Goal: Task Accomplishment & Management: Use online tool/utility

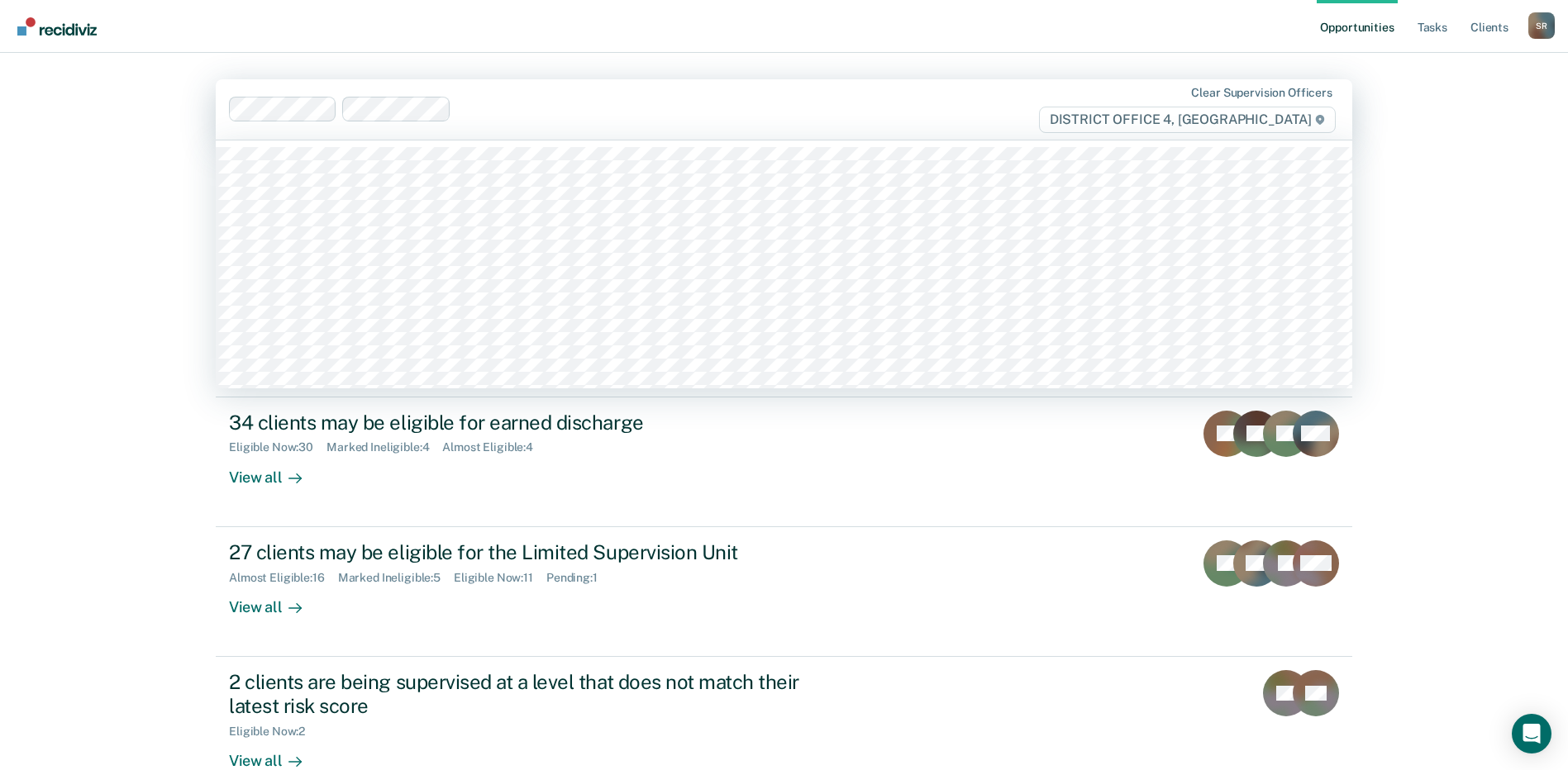
click at [495, 111] on div at bounding box center [731, 109] width 546 height 19
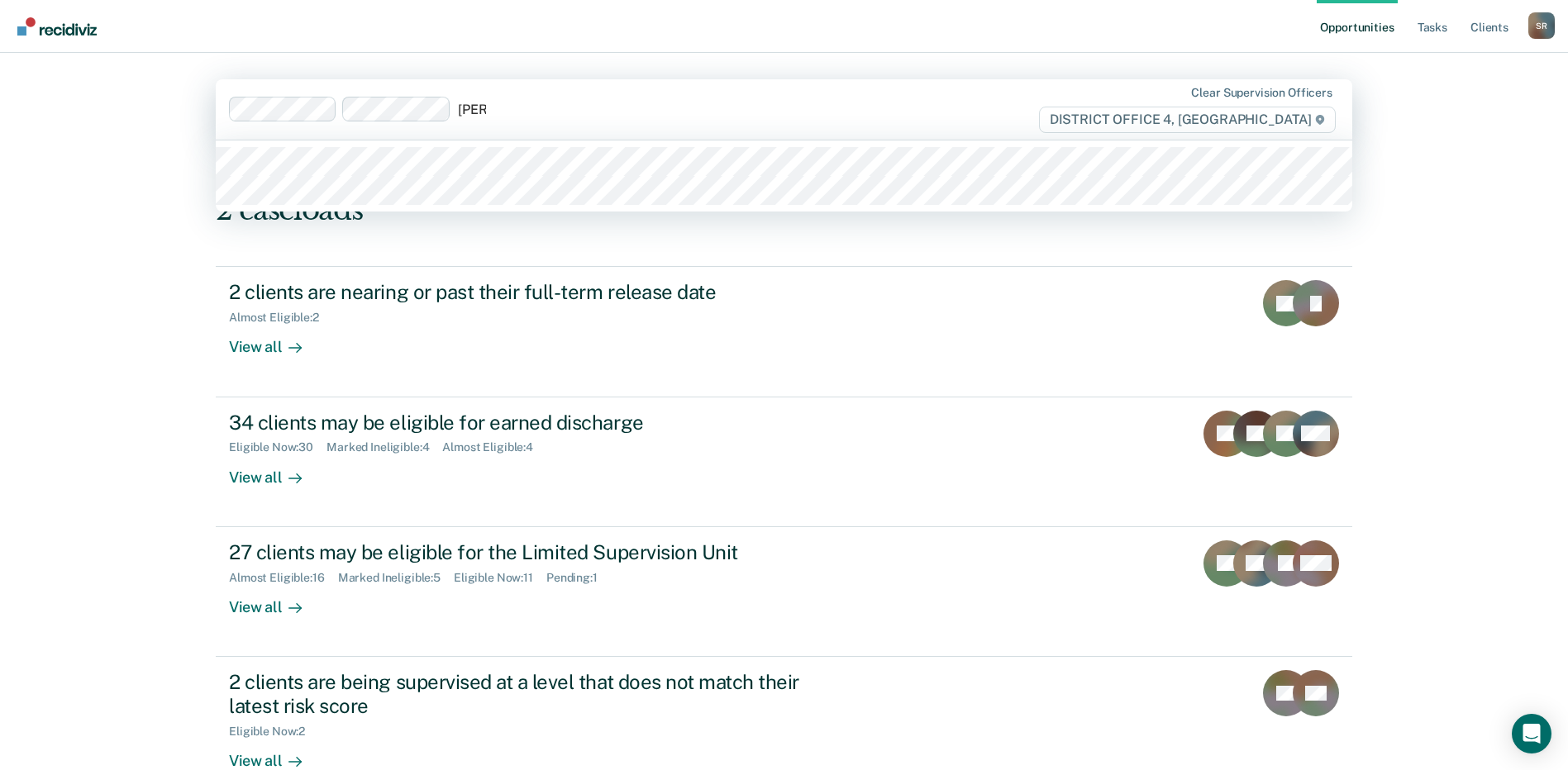
type input "[PERSON_NAME]"
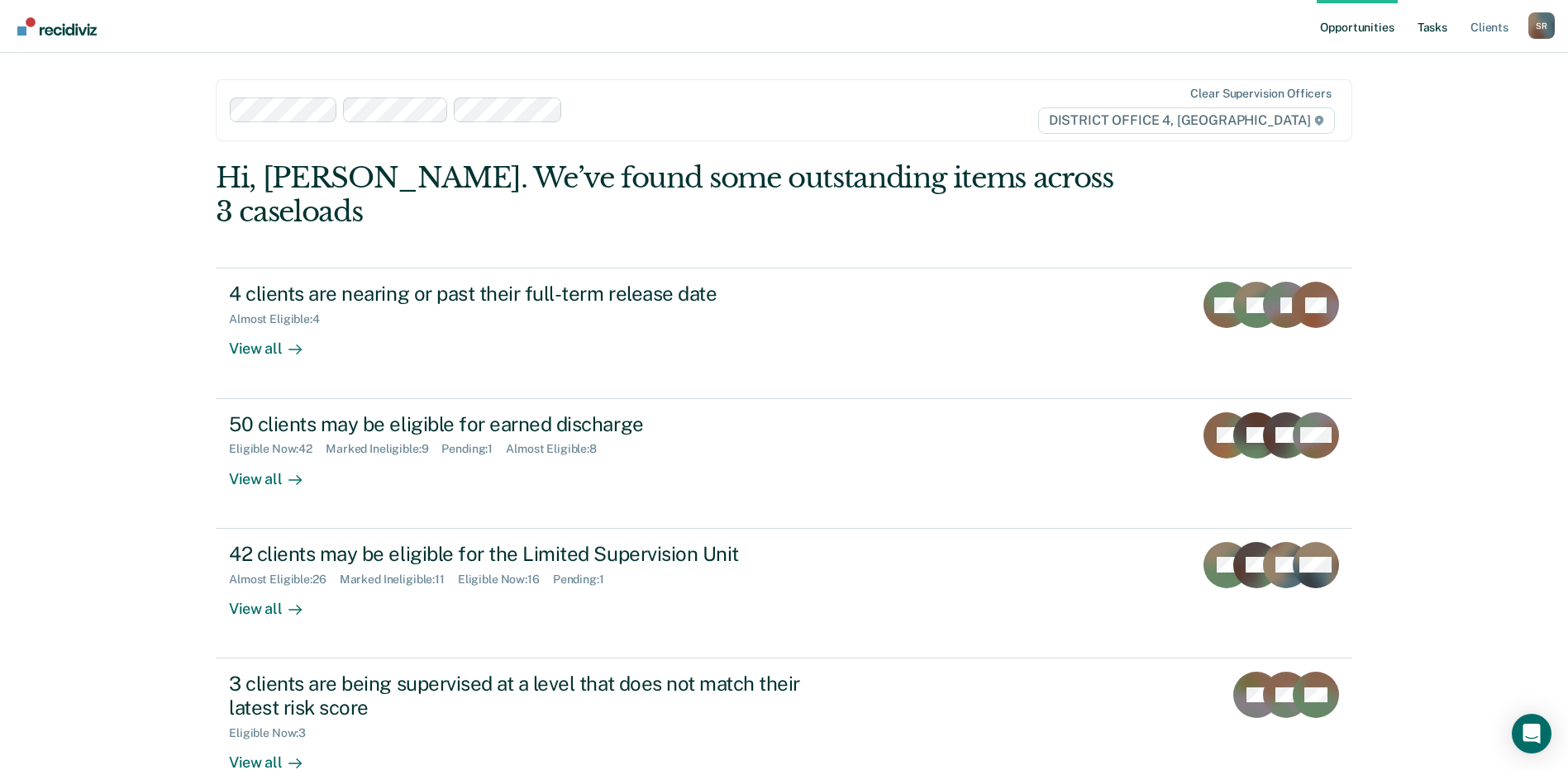
click at [1442, 28] on link "Tasks" at bounding box center [1432, 27] width 36 height 53
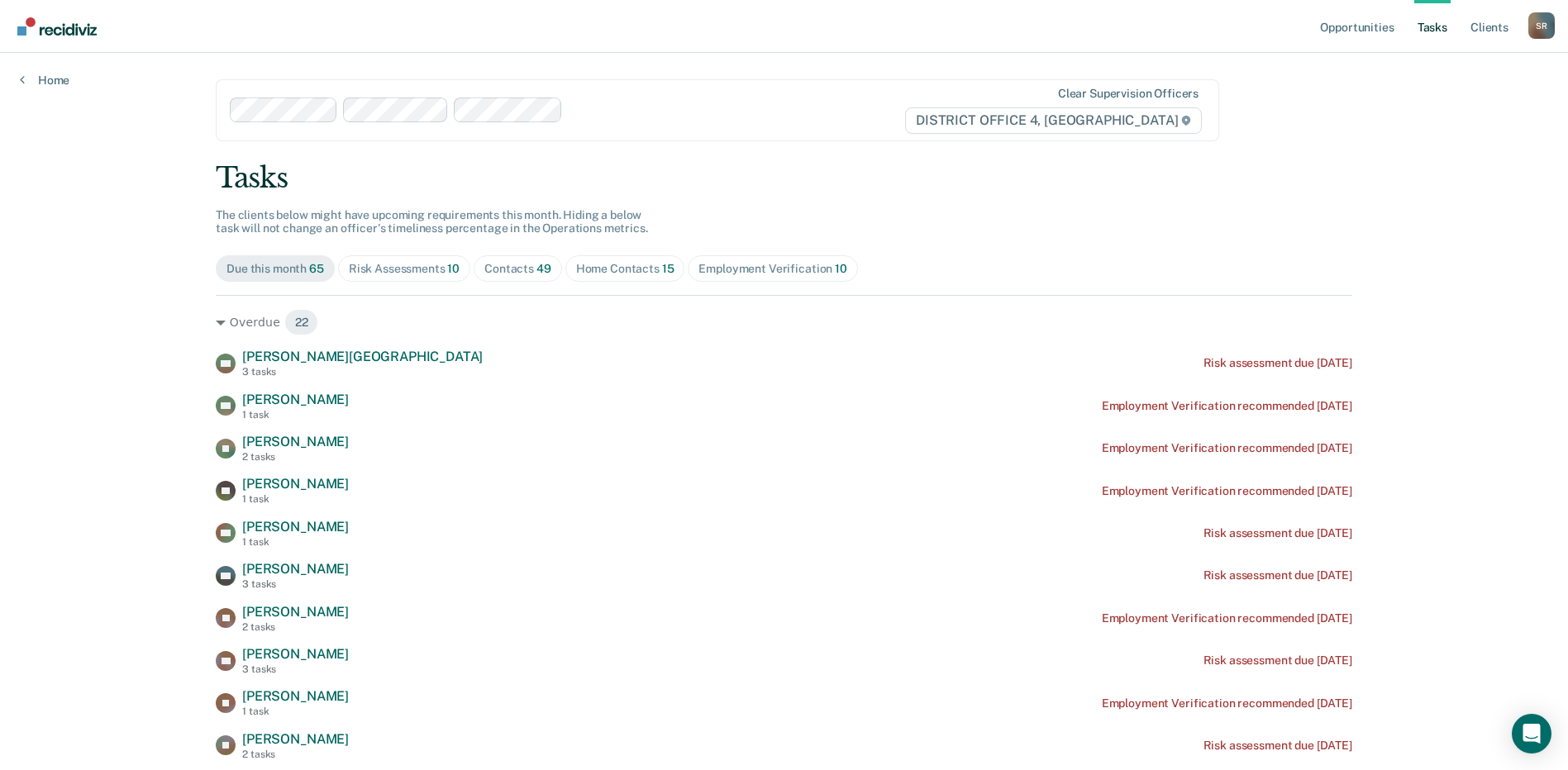
click at [627, 267] on div "Home Contacts 15" at bounding box center [626, 268] width 98 height 14
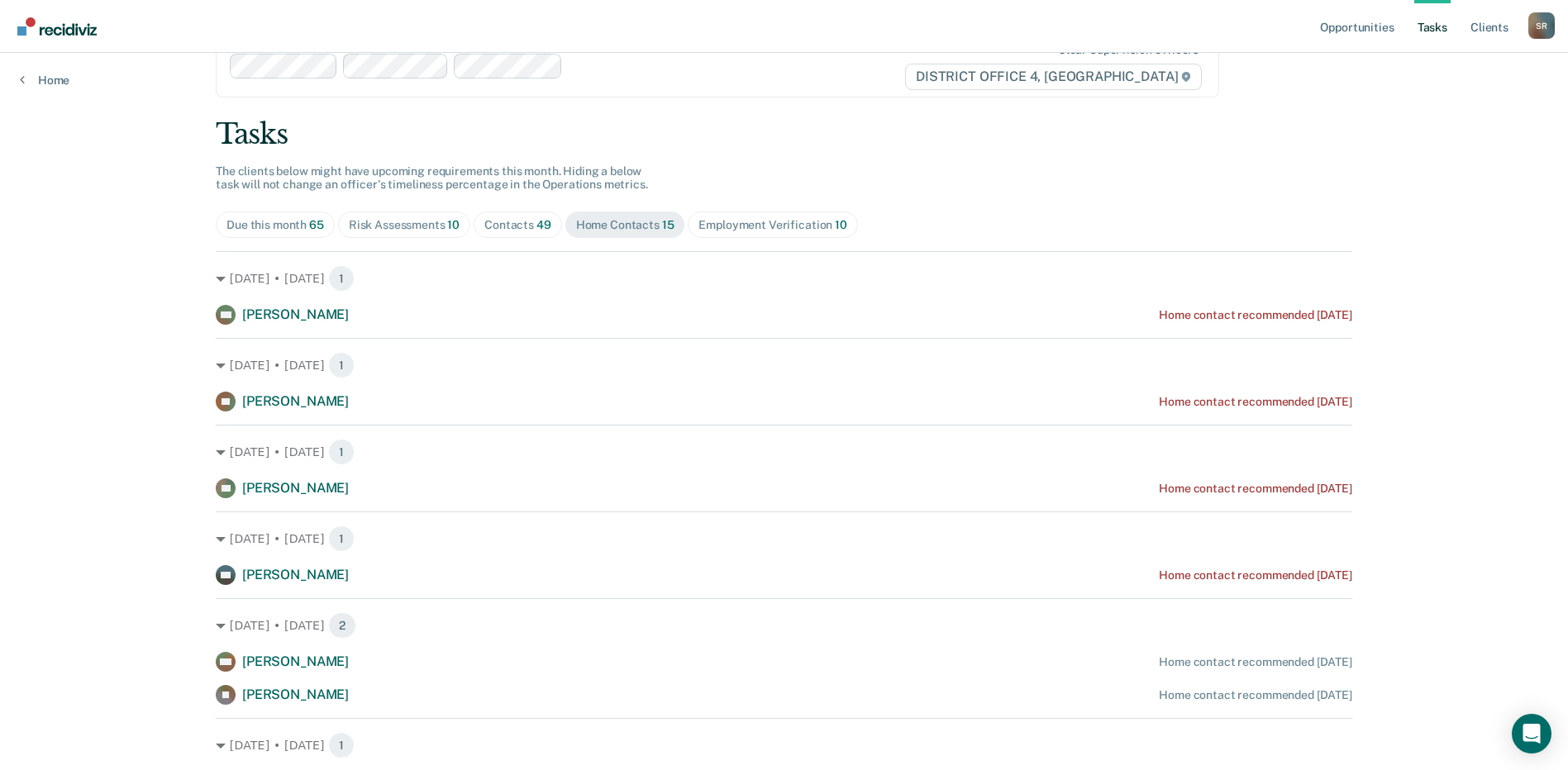
scroll to position [83, 0]
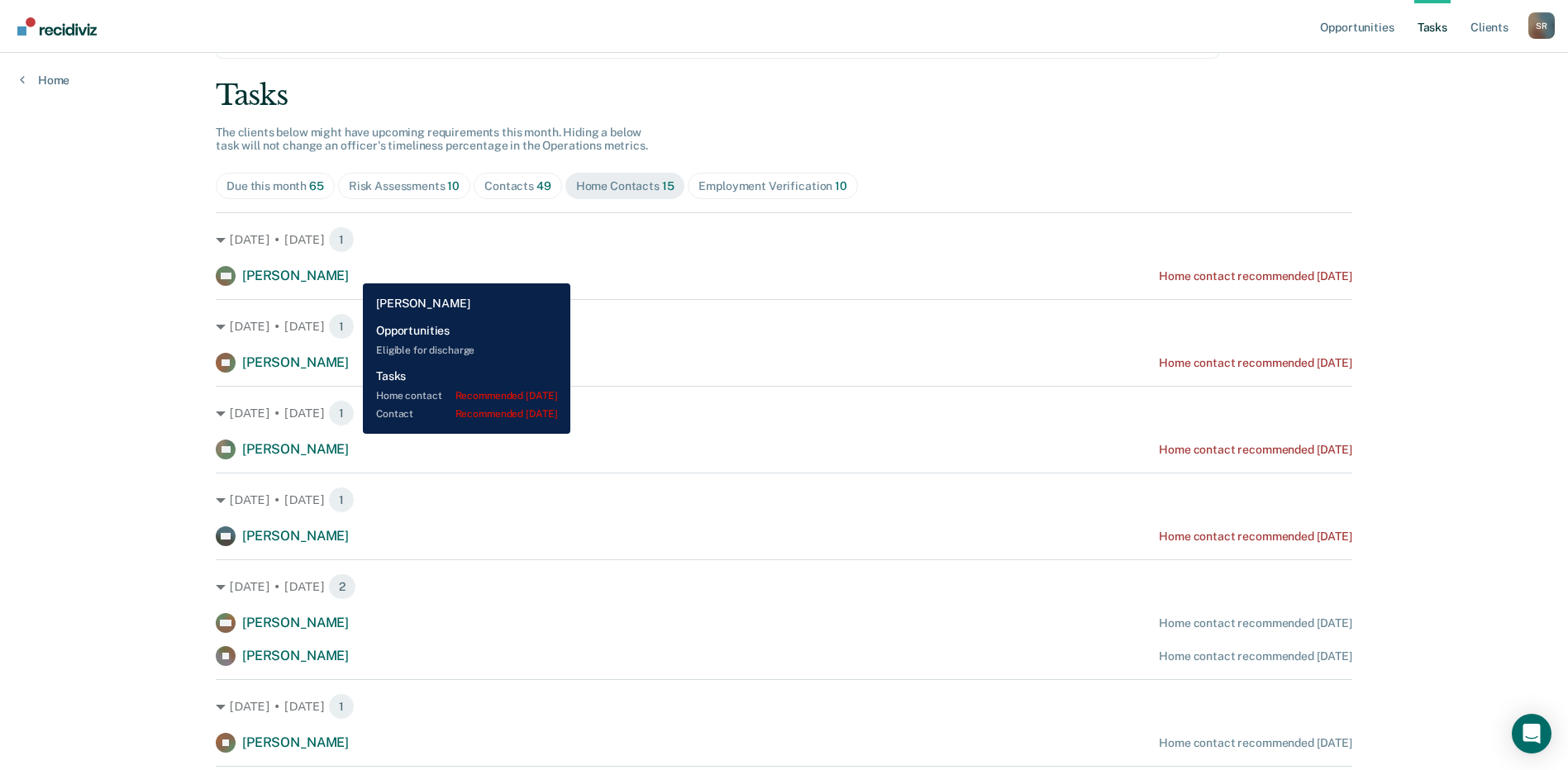
click at [349, 271] on span "[PERSON_NAME]" at bounding box center [295, 275] width 106 height 16
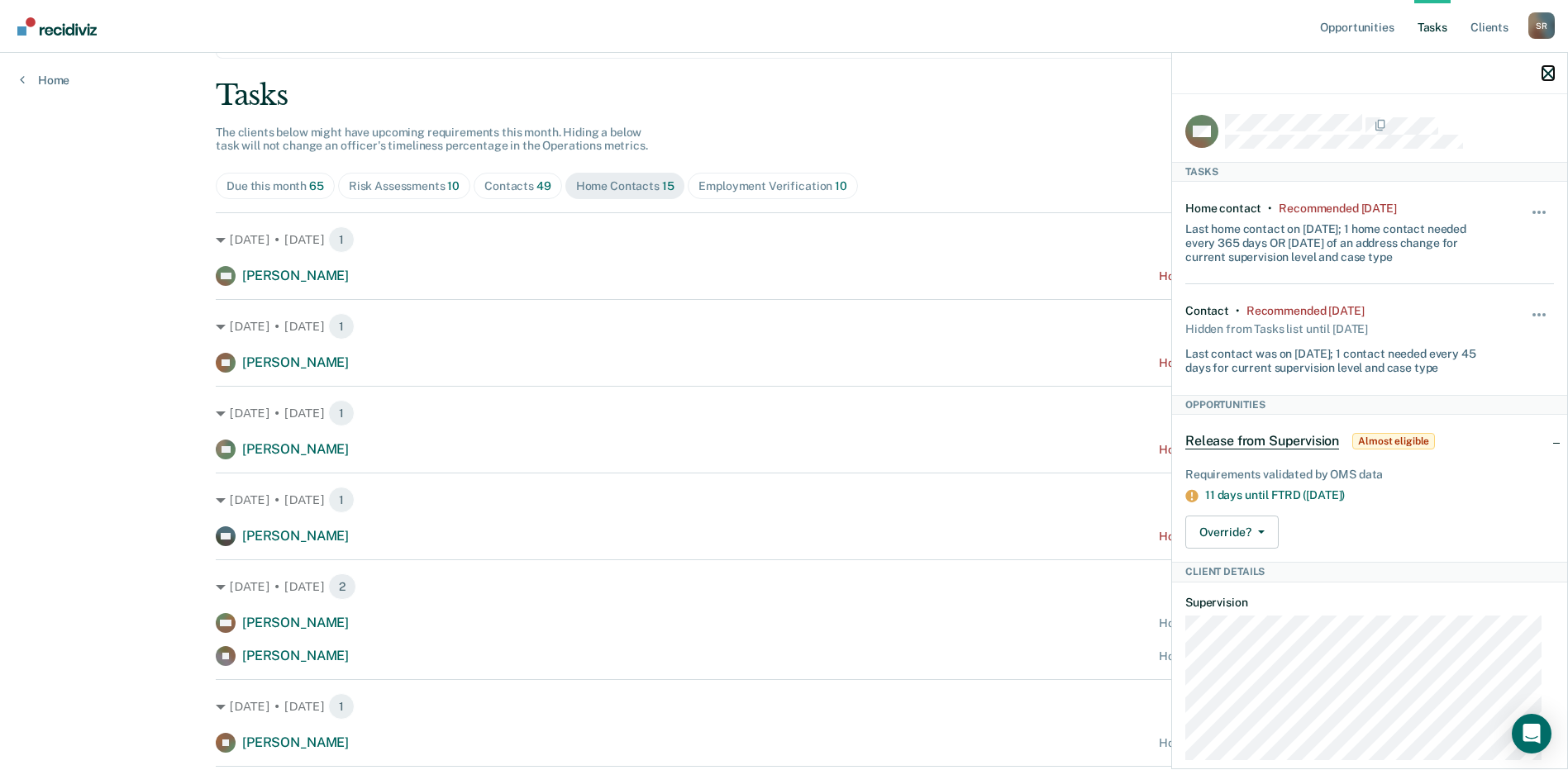
click at [1550, 72] on icon "button" at bounding box center [1548, 74] width 12 height 12
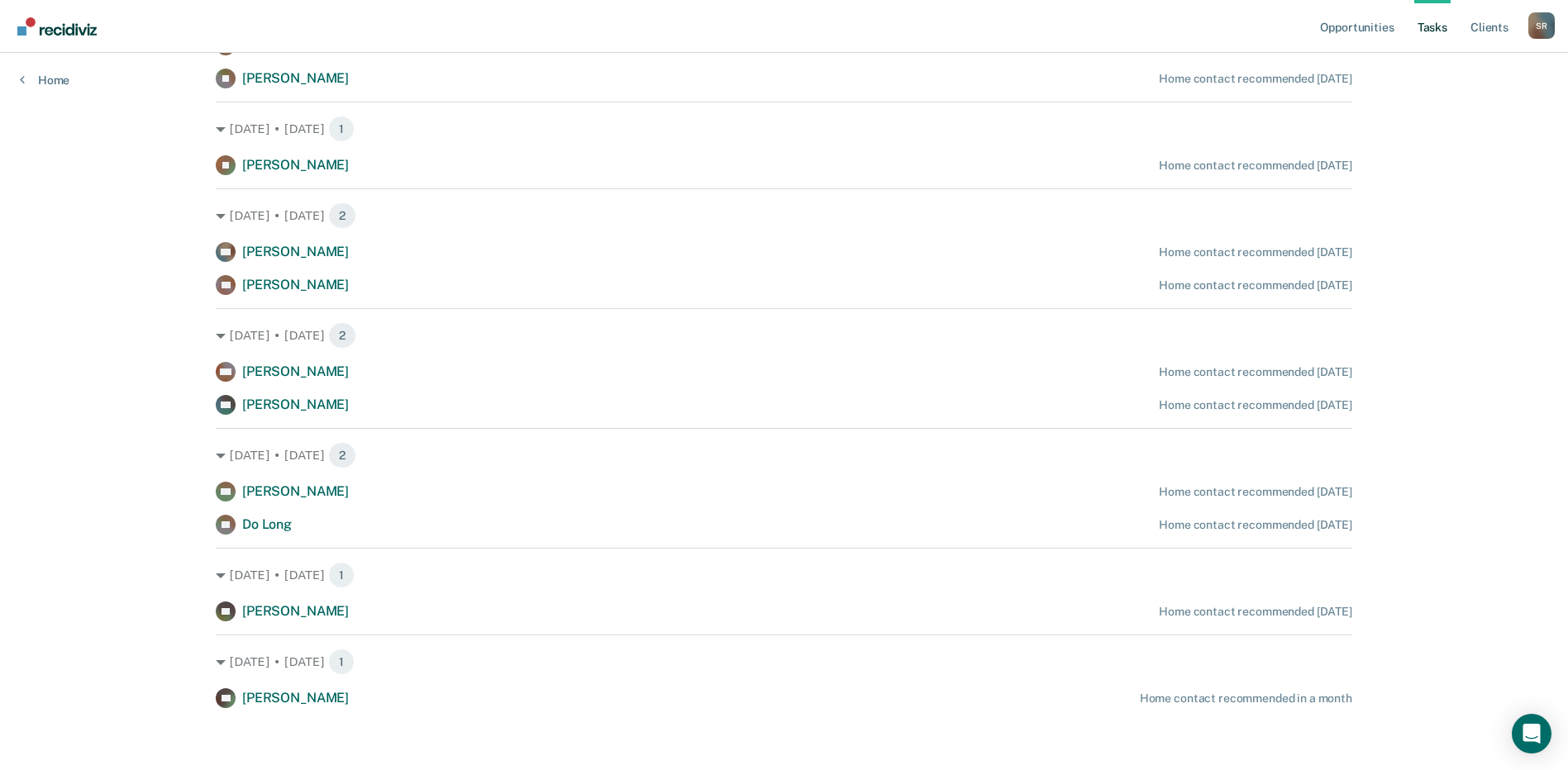
scroll to position [665, 0]
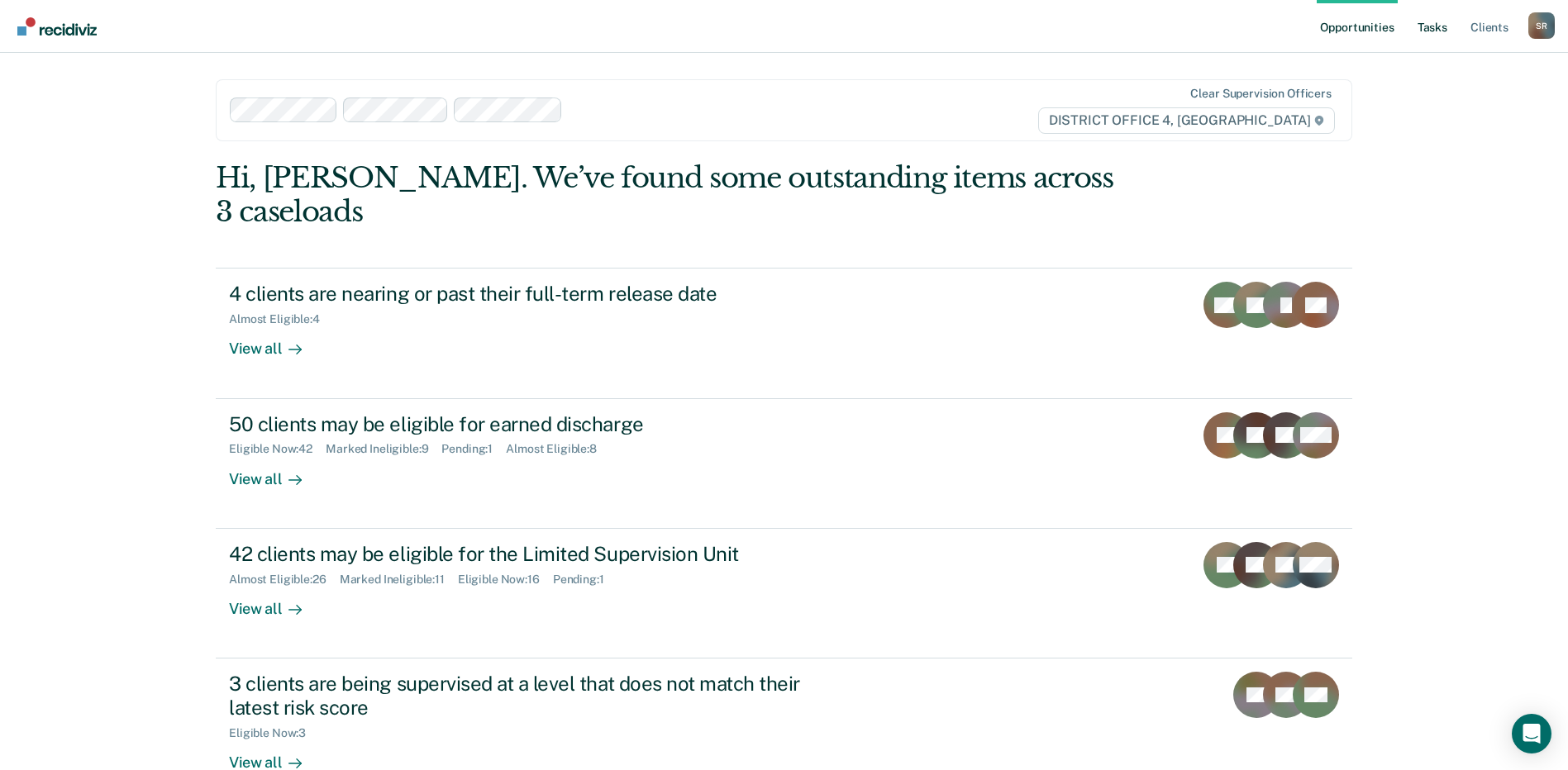
click at [1424, 26] on link "Tasks" at bounding box center [1432, 27] width 36 height 53
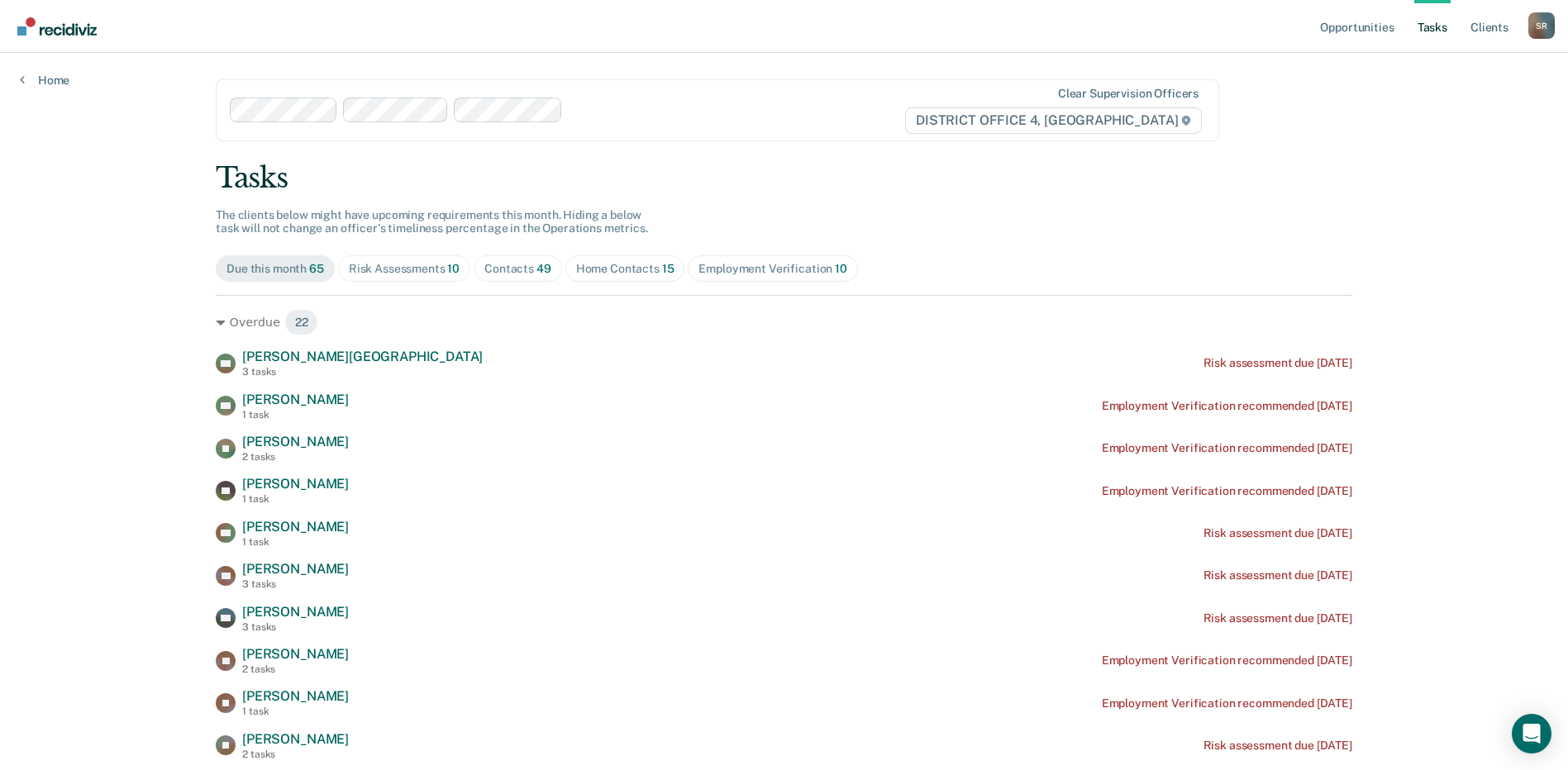
click at [604, 270] on div "Home Contacts 15" at bounding box center [626, 268] width 98 height 14
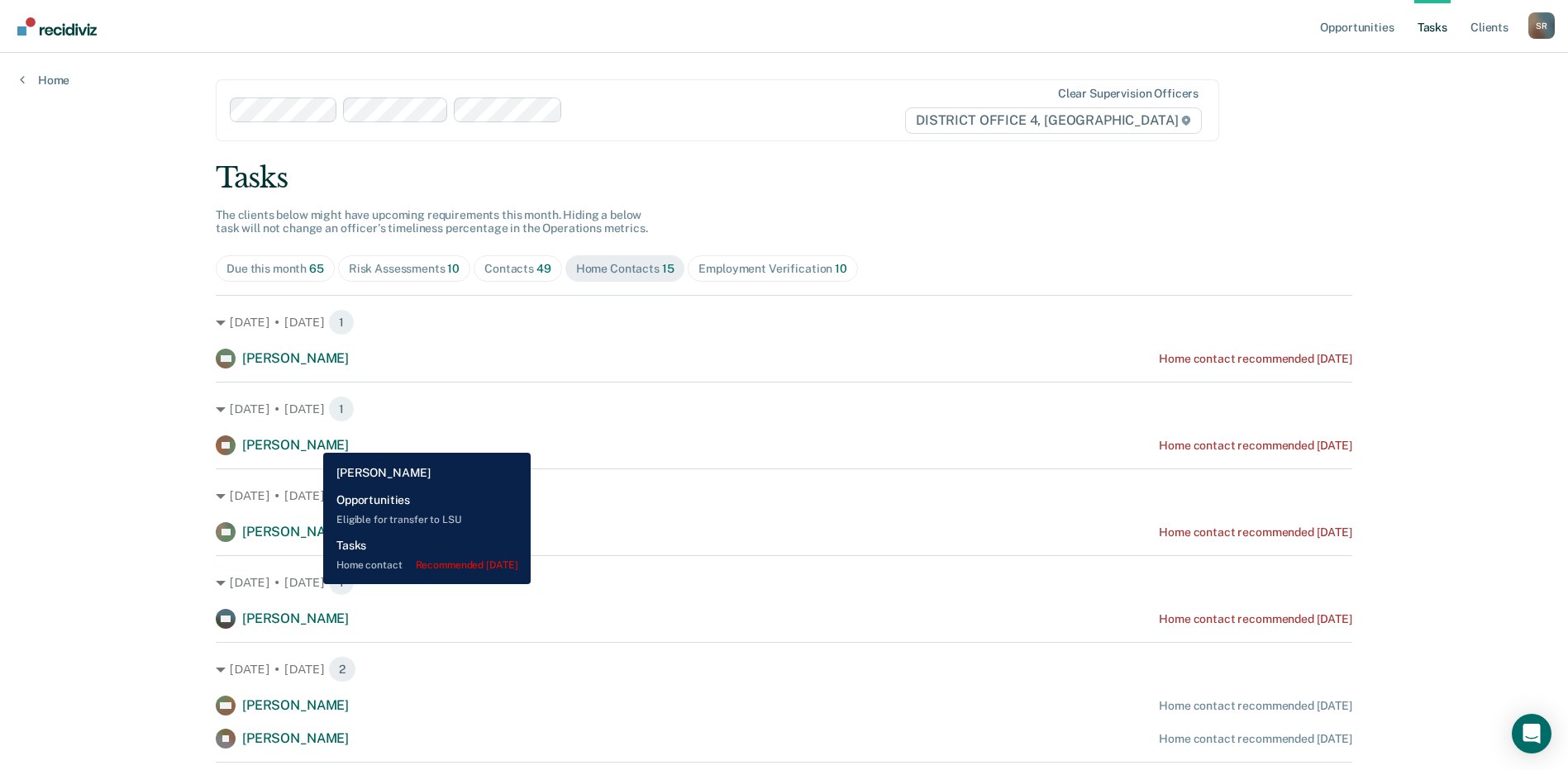
click at [311, 441] on span "Daniel Egbert" at bounding box center [295, 445] width 106 height 16
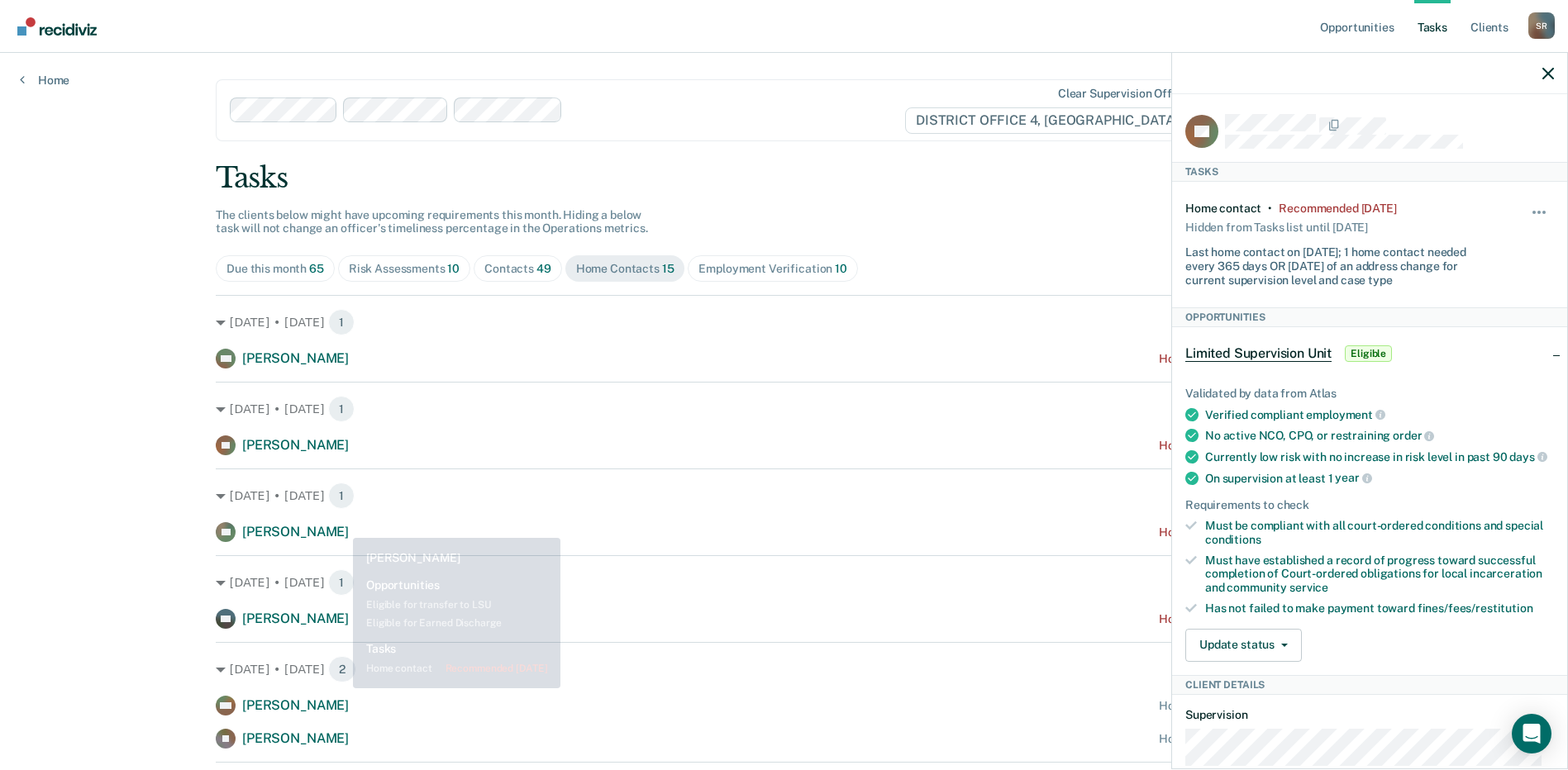
click at [339, 526] on span "Adin Swan-Forgett" at bounding box center [295, 532] width 106 height 16
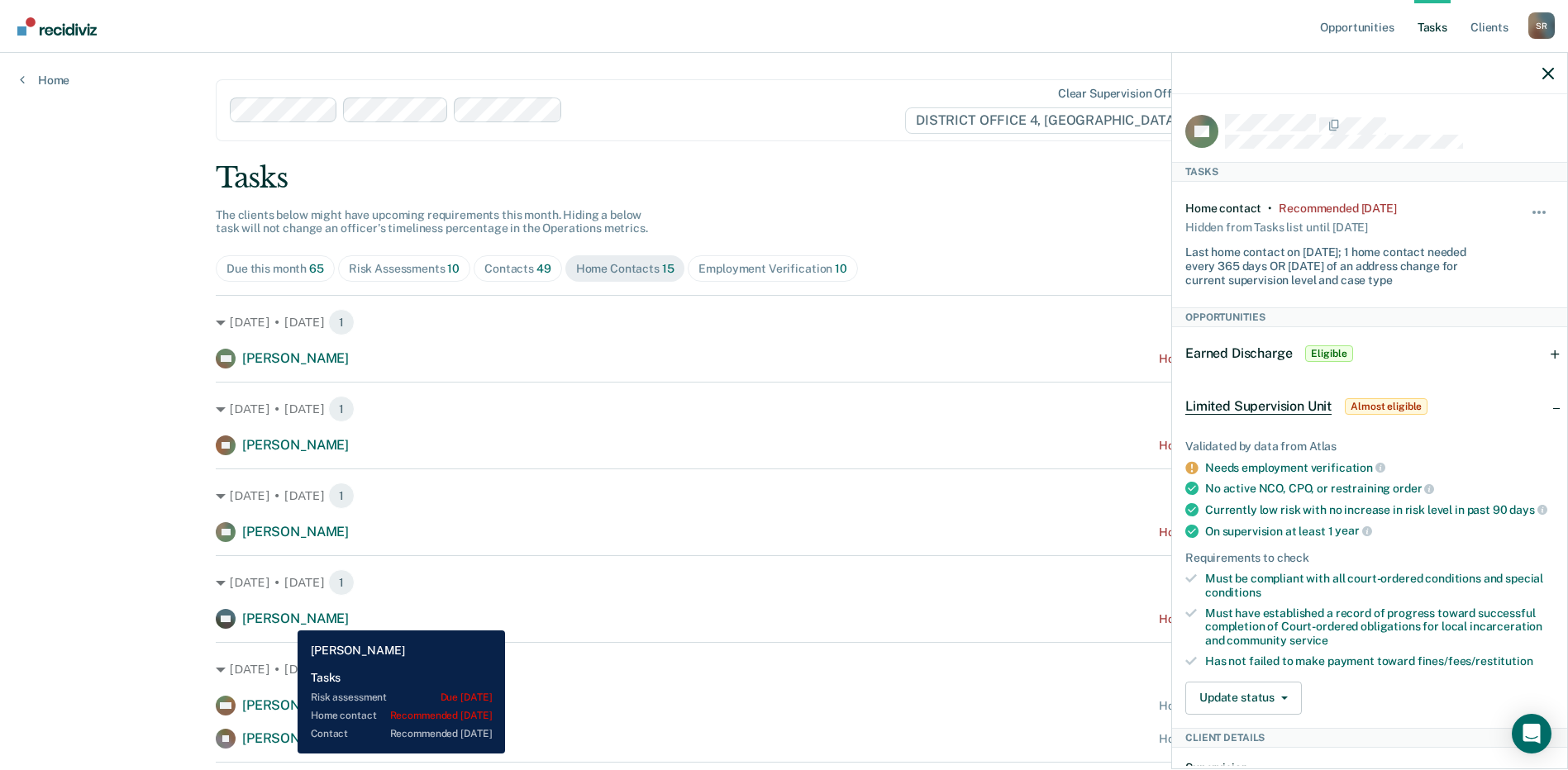
click at [285, 619] on span "Kamryn Goold" at bounding box center [295, 619] width 106 height 16
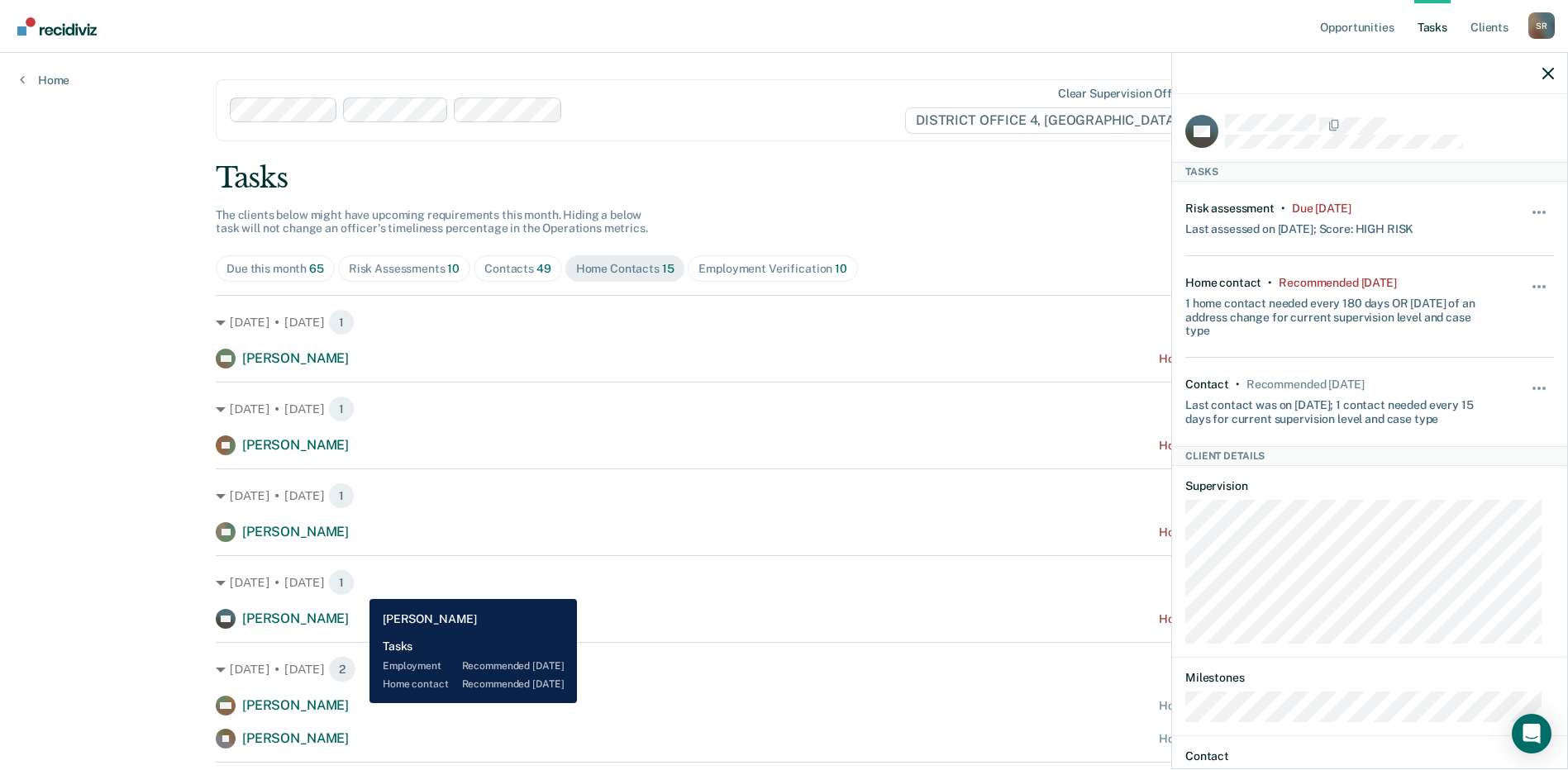
click at [357, 702] on div "MN Michael Newhouse Home contact recommended in 7 days" at bounding box center [783, 706] width 1136 height 20
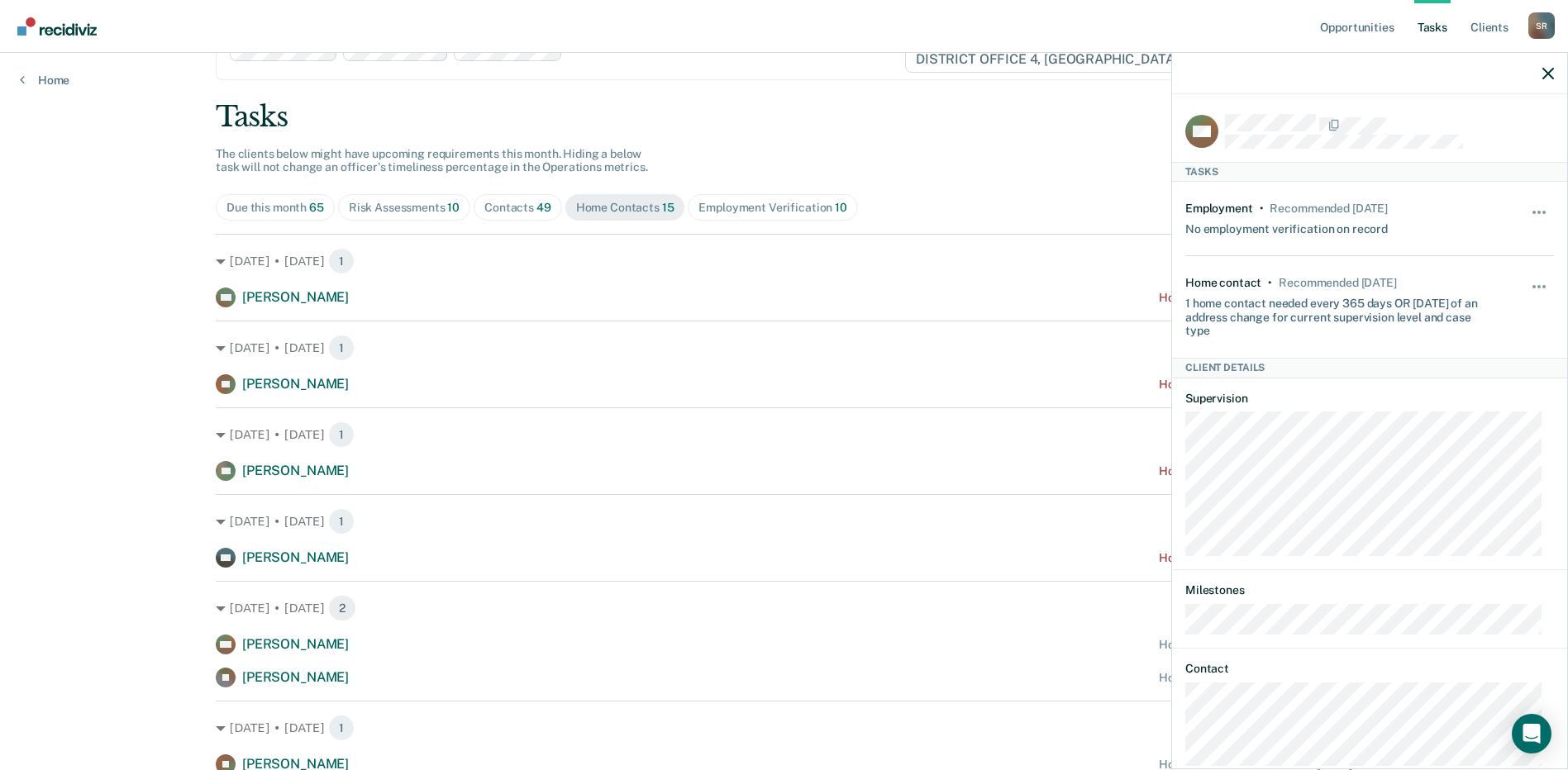
scroll to position [165, 0]
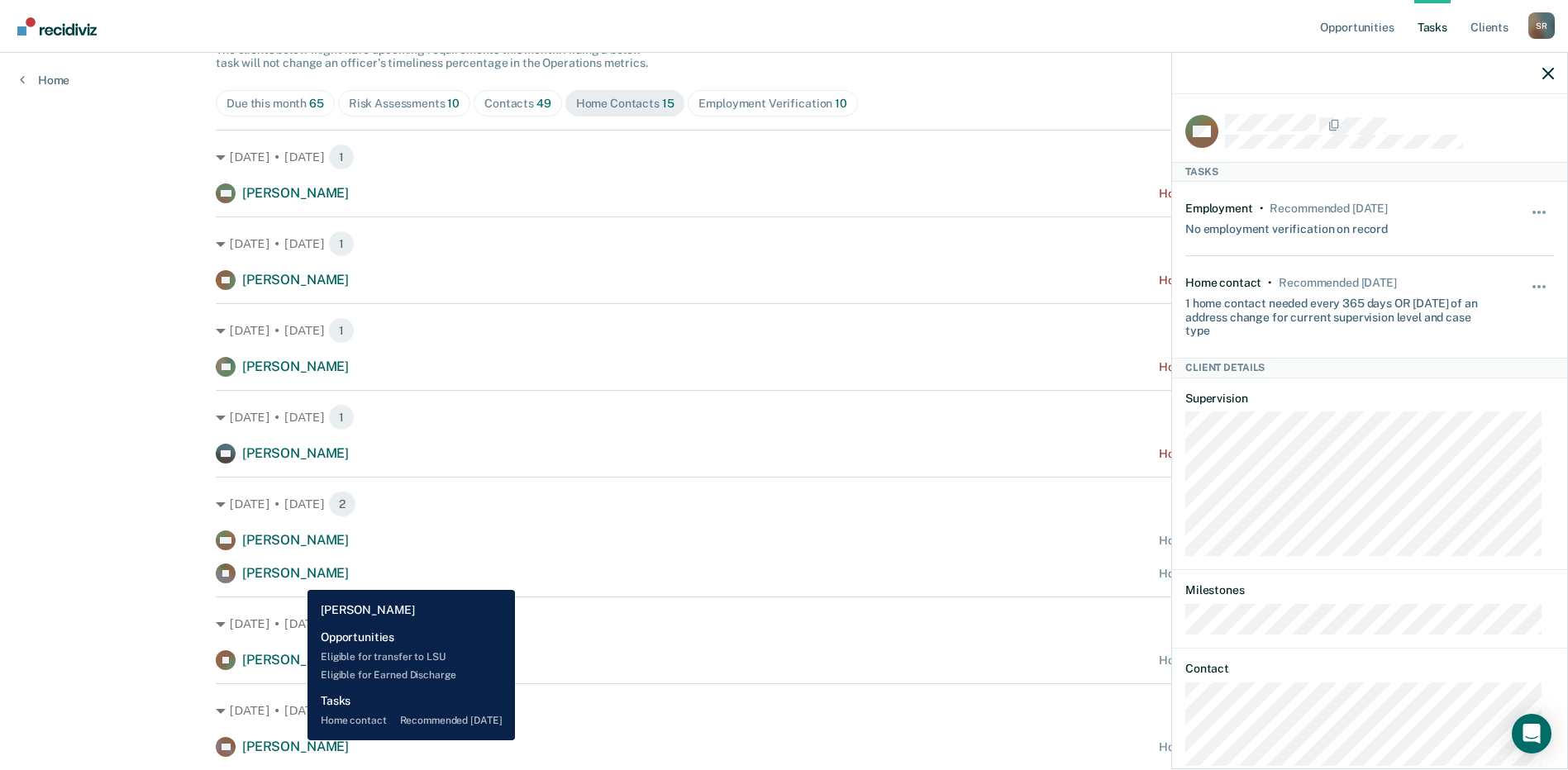
click at [295, 577] on span "Justin Brown" at bounding box center [295, 573] width 106 height 16
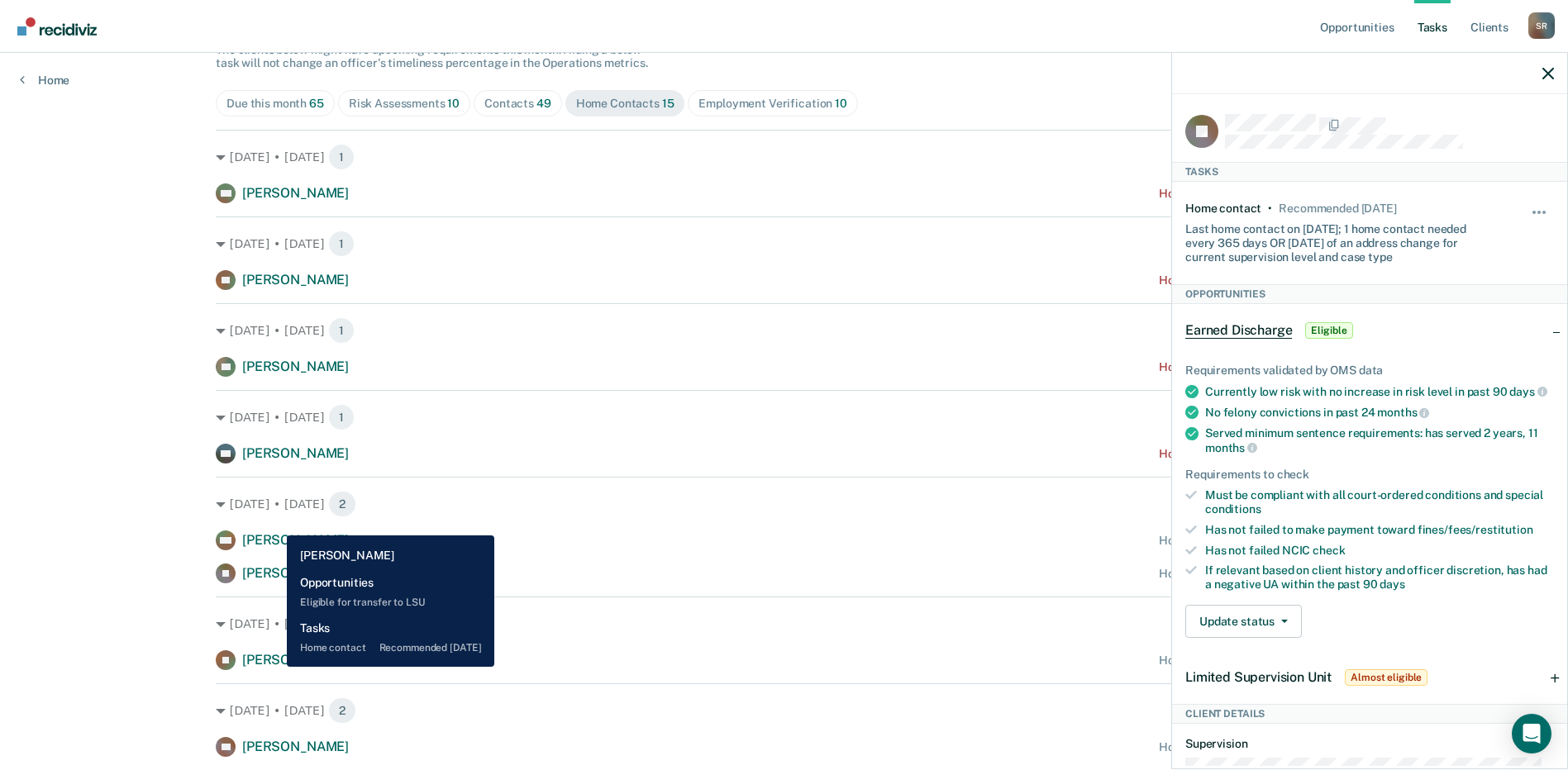
click at [274, 667] on span "Jeri Kipper" at bounding box center [295, 660] width 106 height 16
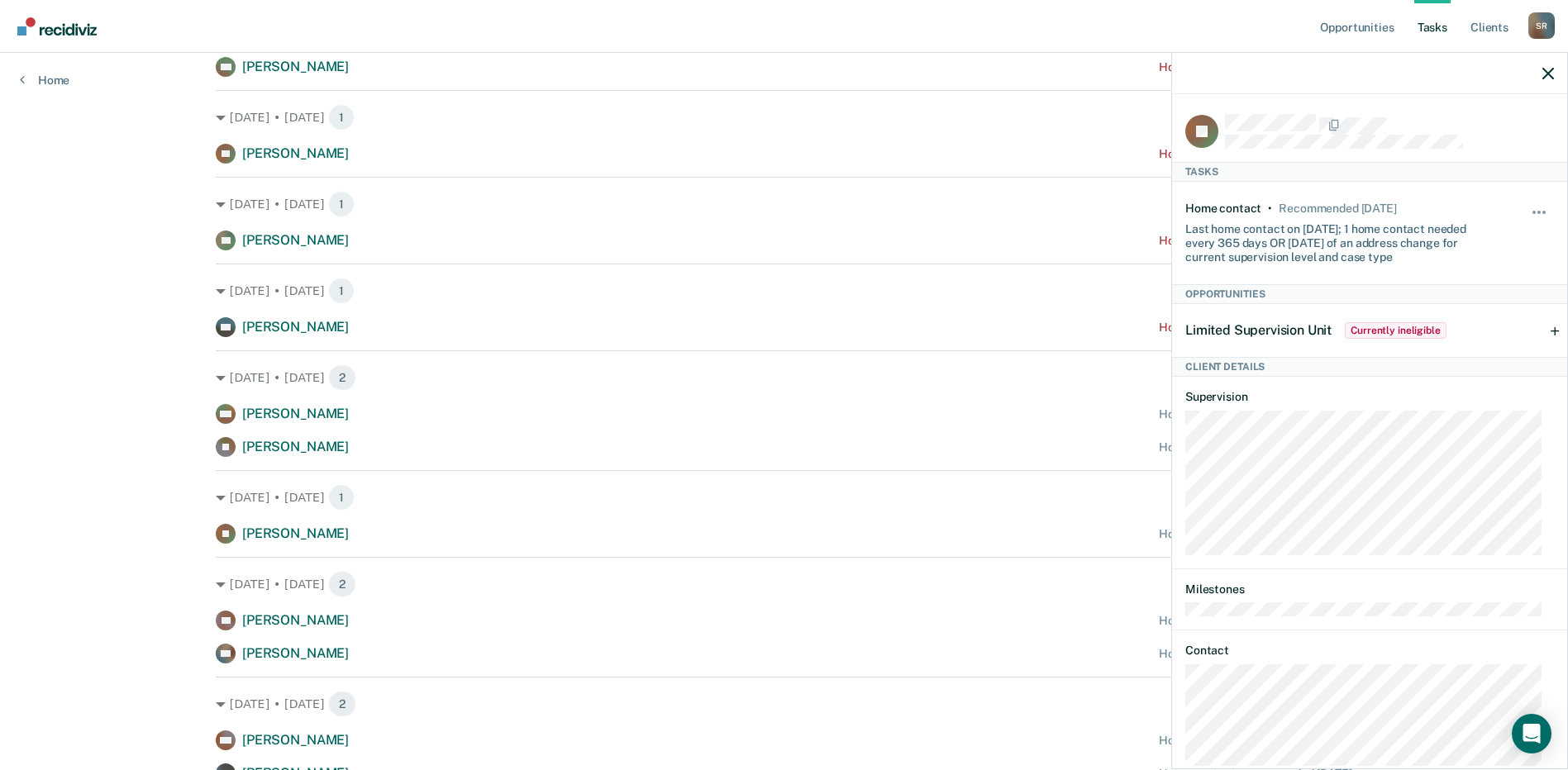
scroll to position [330, 0]
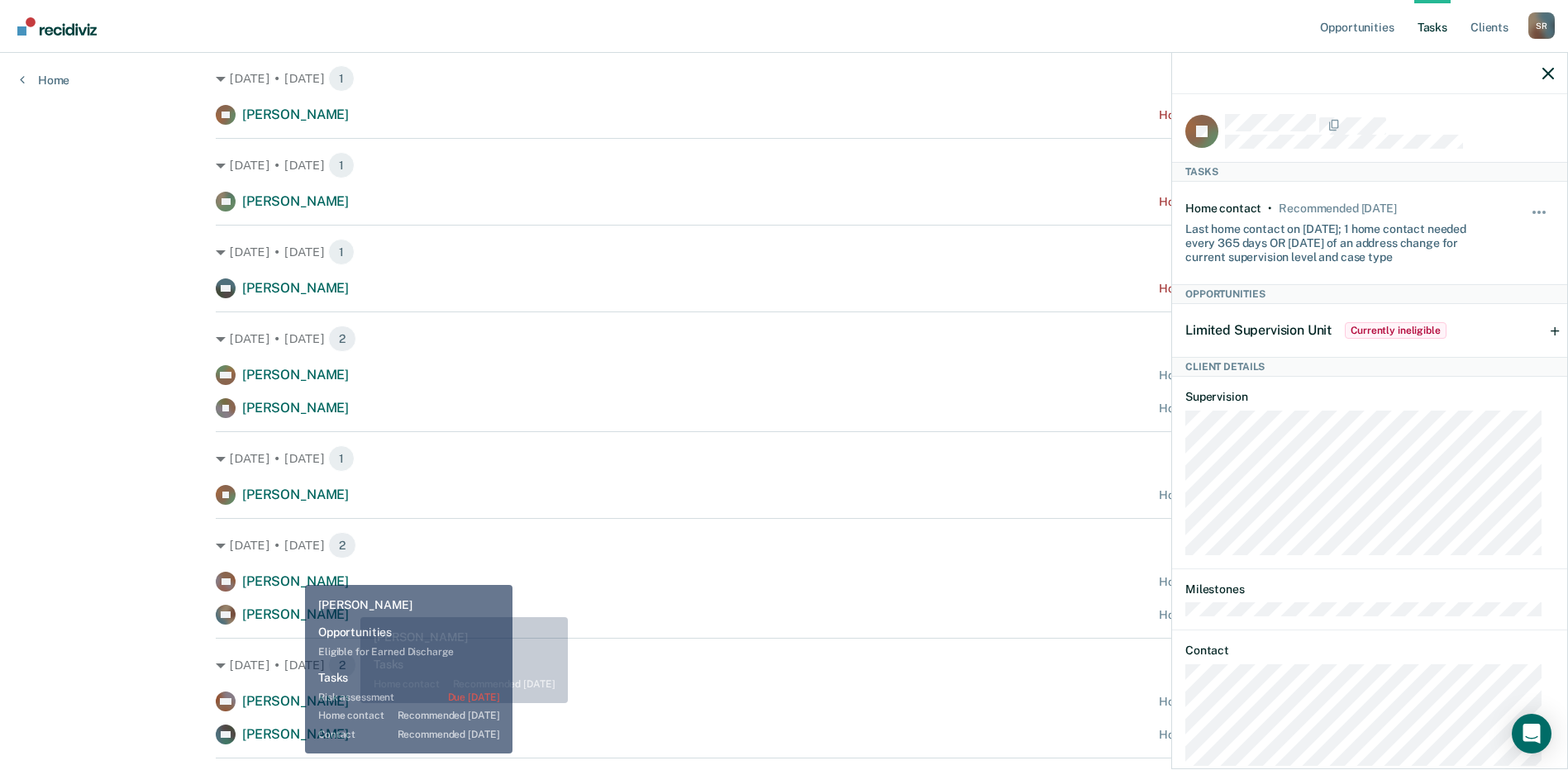
click at [288, 570] on div "Oct. 4 • Saturday 2 KR Kaylene Rowe Home contact recommended in 17 days AD Aust…" at bounding box center [783, 571] width 1136 height 106
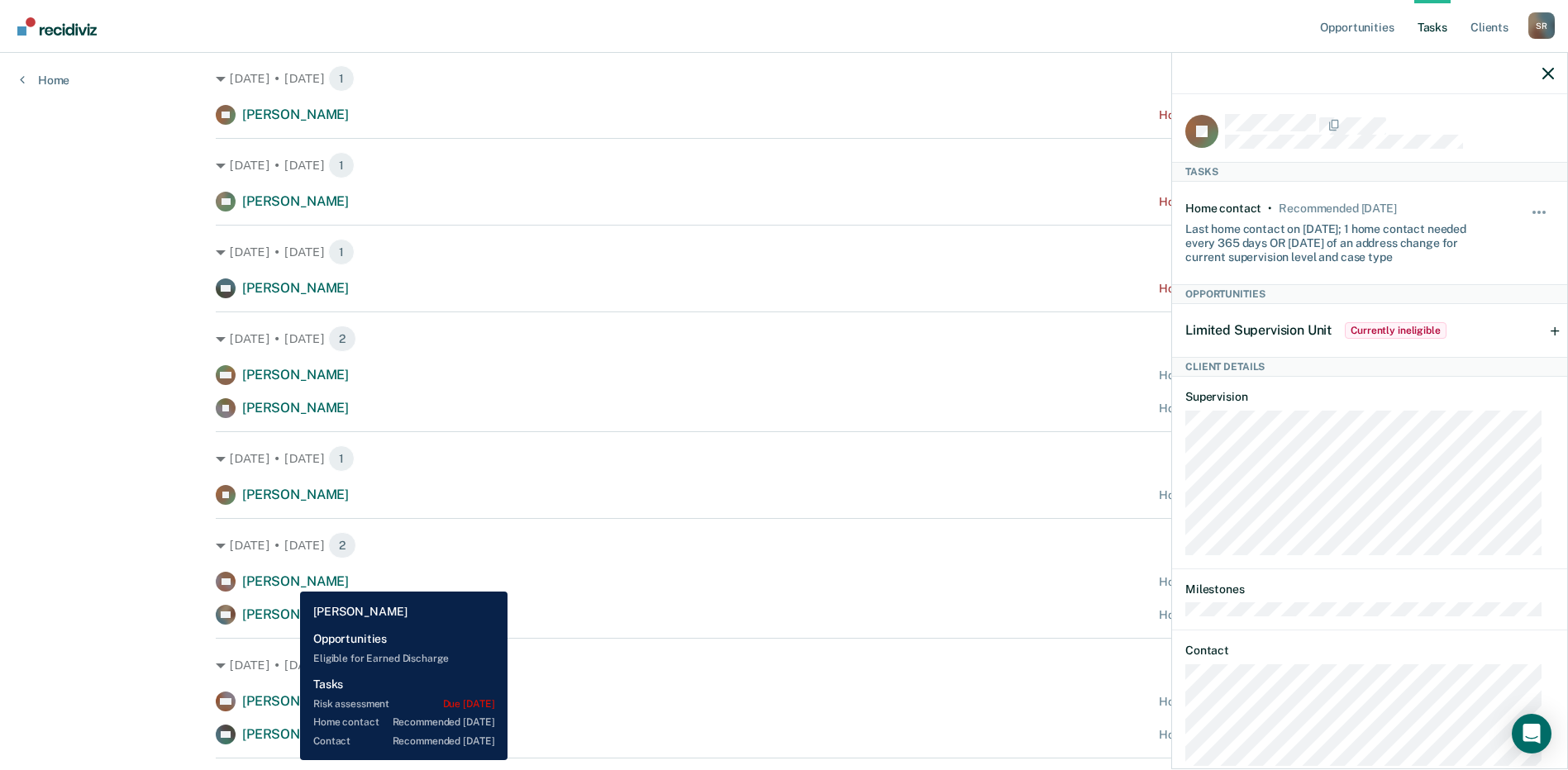
click at [287, 579] on span "Kaylene Rowe" at bounding box center [295, 581] width 106 height 16
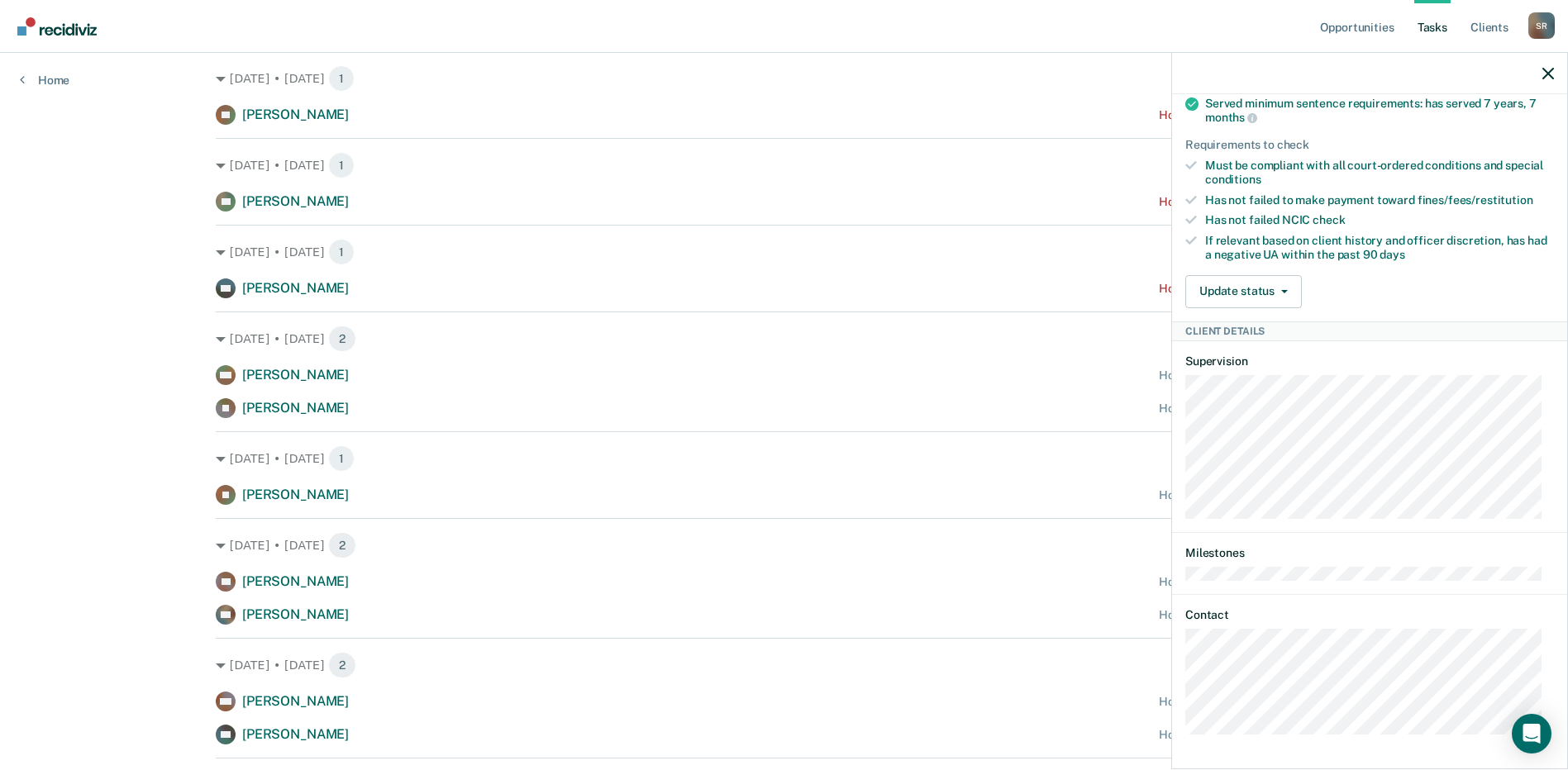
scroll to position [413, 0]
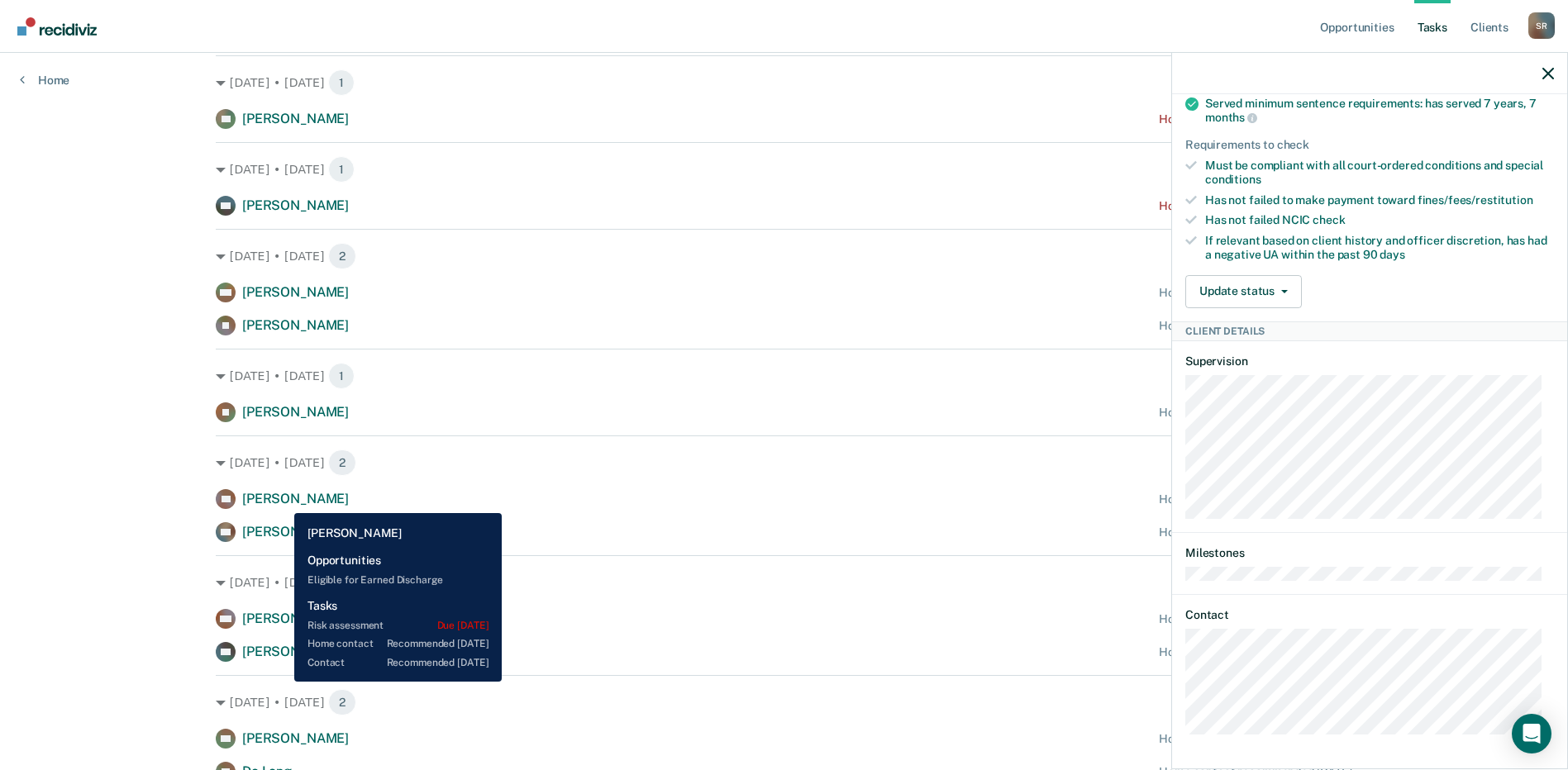
click at [282, 501] on span "Kaylene Rowe" at bounding box center [295, 499] width 106 height 16
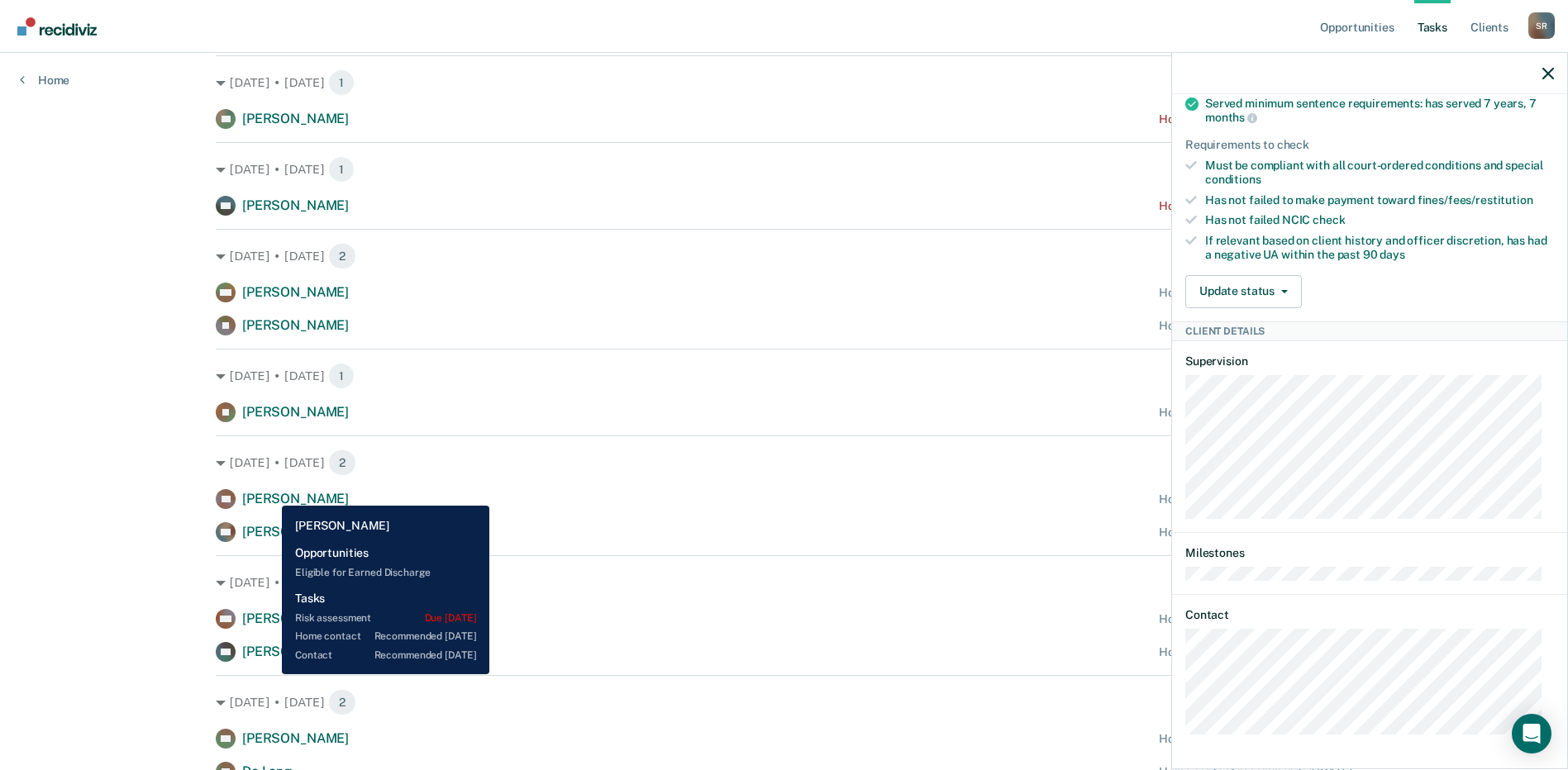
click at [273, 496] on span "Kaylene Rowe" at bounding box center [295, 499] width 106 height 16
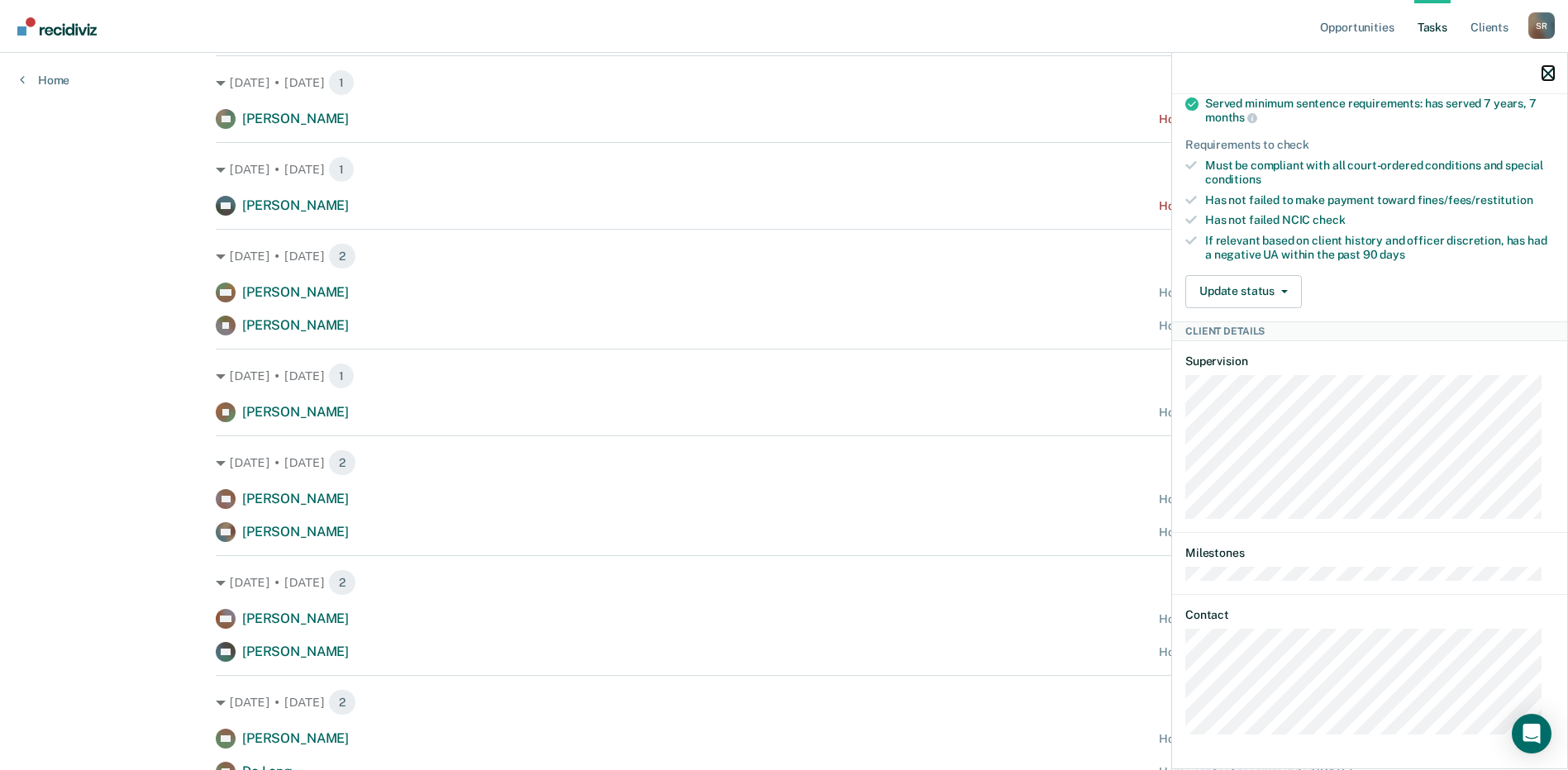
click at [1543, 69] on icon "button" at bounding box center [1548, 74] width 12 height 12
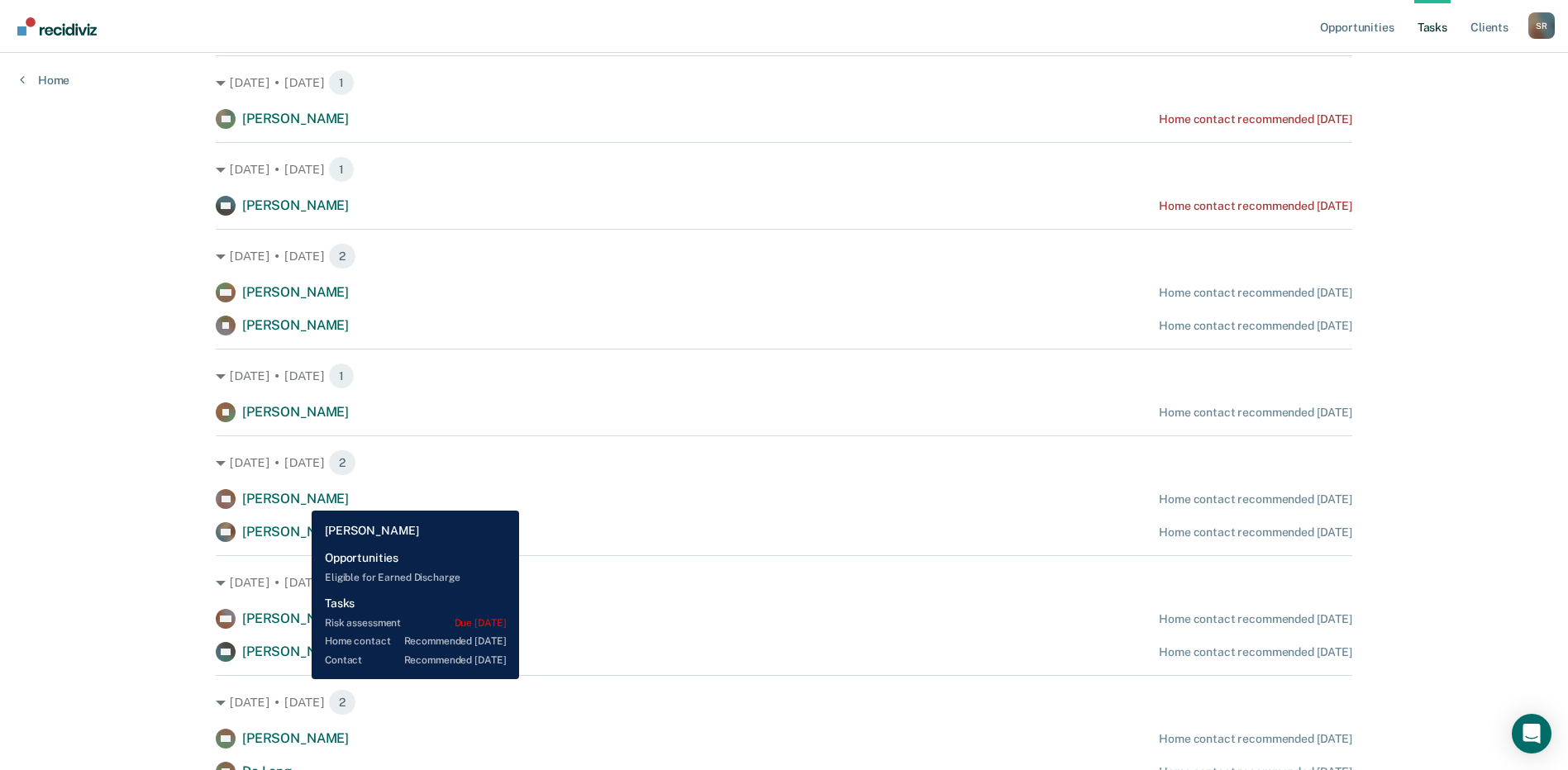
click at [299, 499] on span "Kaylene Rowe" at bounding box center [295, 499] width 106 height 16
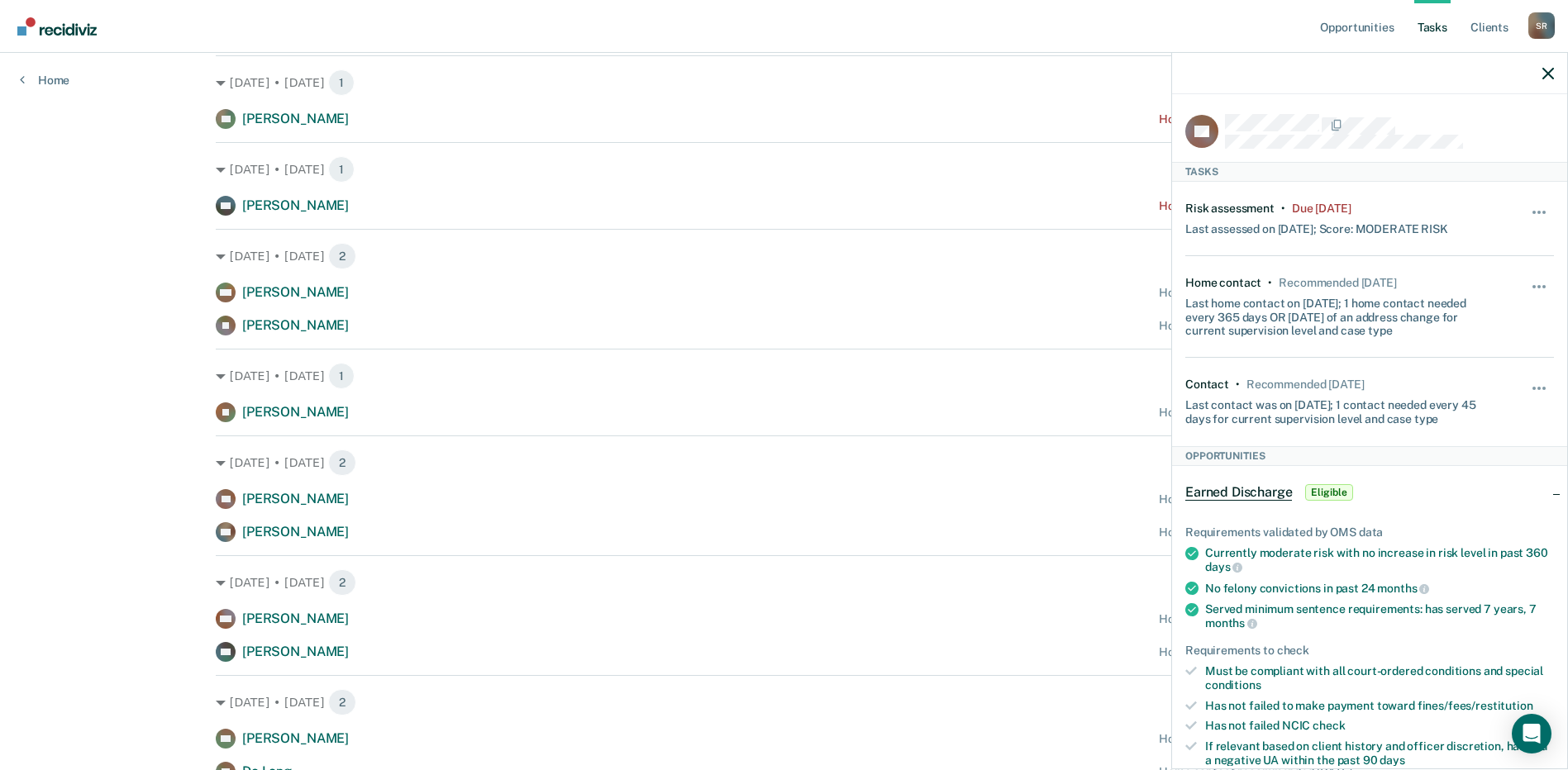
click at [137, 529] on div "Opportunities Tasks Client s Schultz, Ryan S R Profile How it works Log Out Hom…" at bounding box center [784, 304] width 1568 height 1435
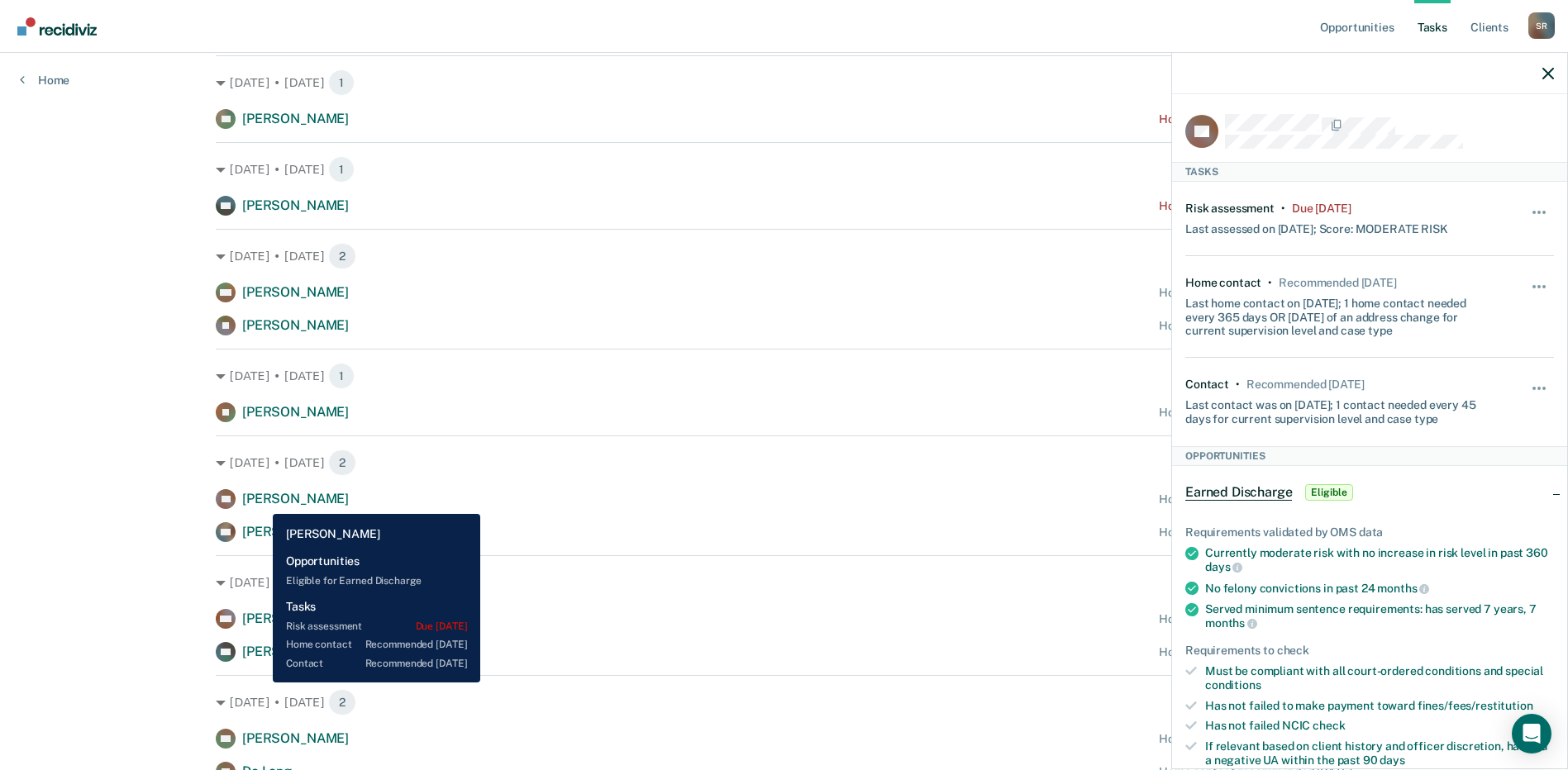
click at [261, 501] on span "Kaylene Rowe" at bounding box center [295, 499] width 106 height 16
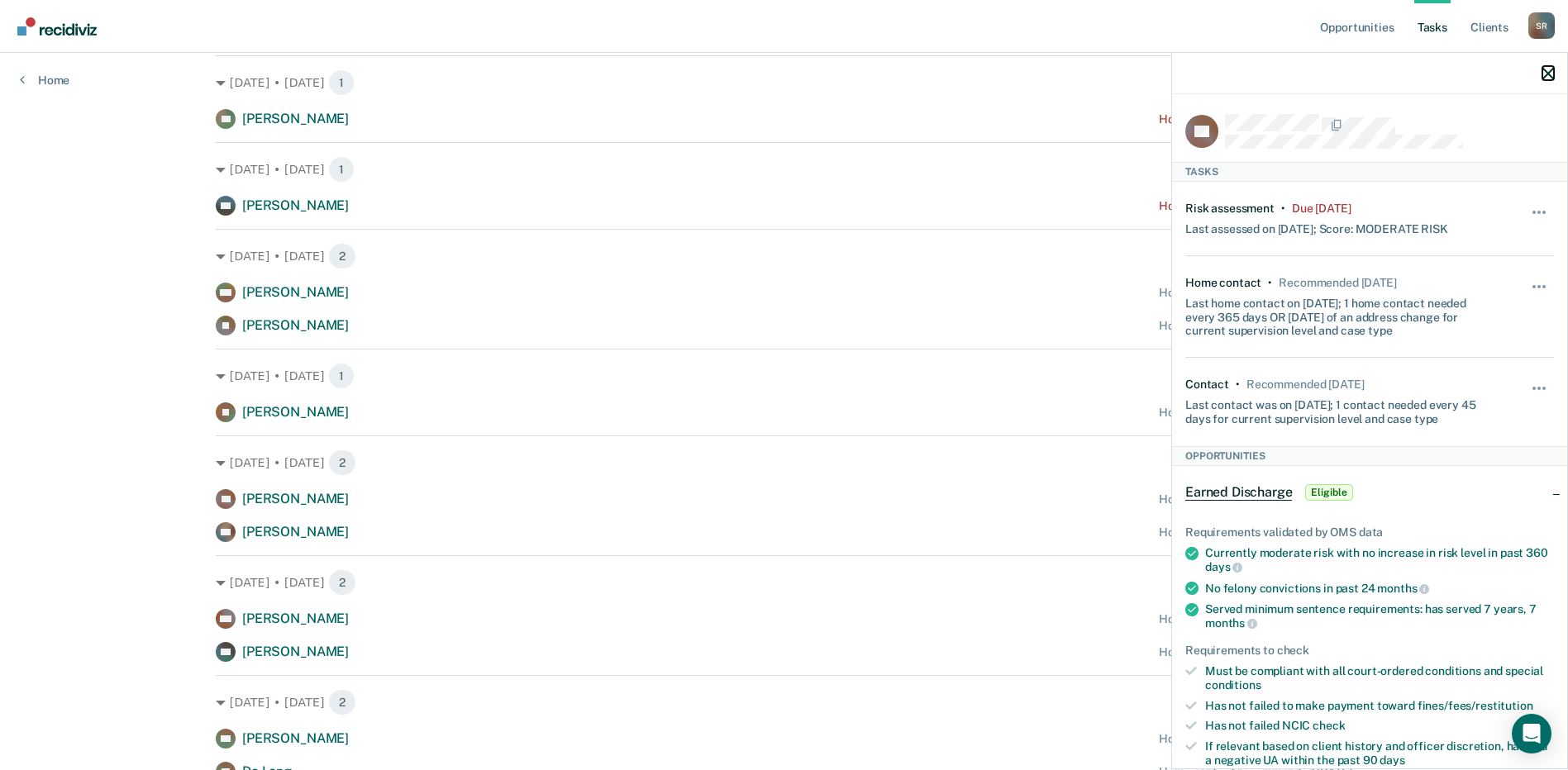
click at [1547, 75] on icon "button" at bounding box center [1548, 74] width 12 height 12
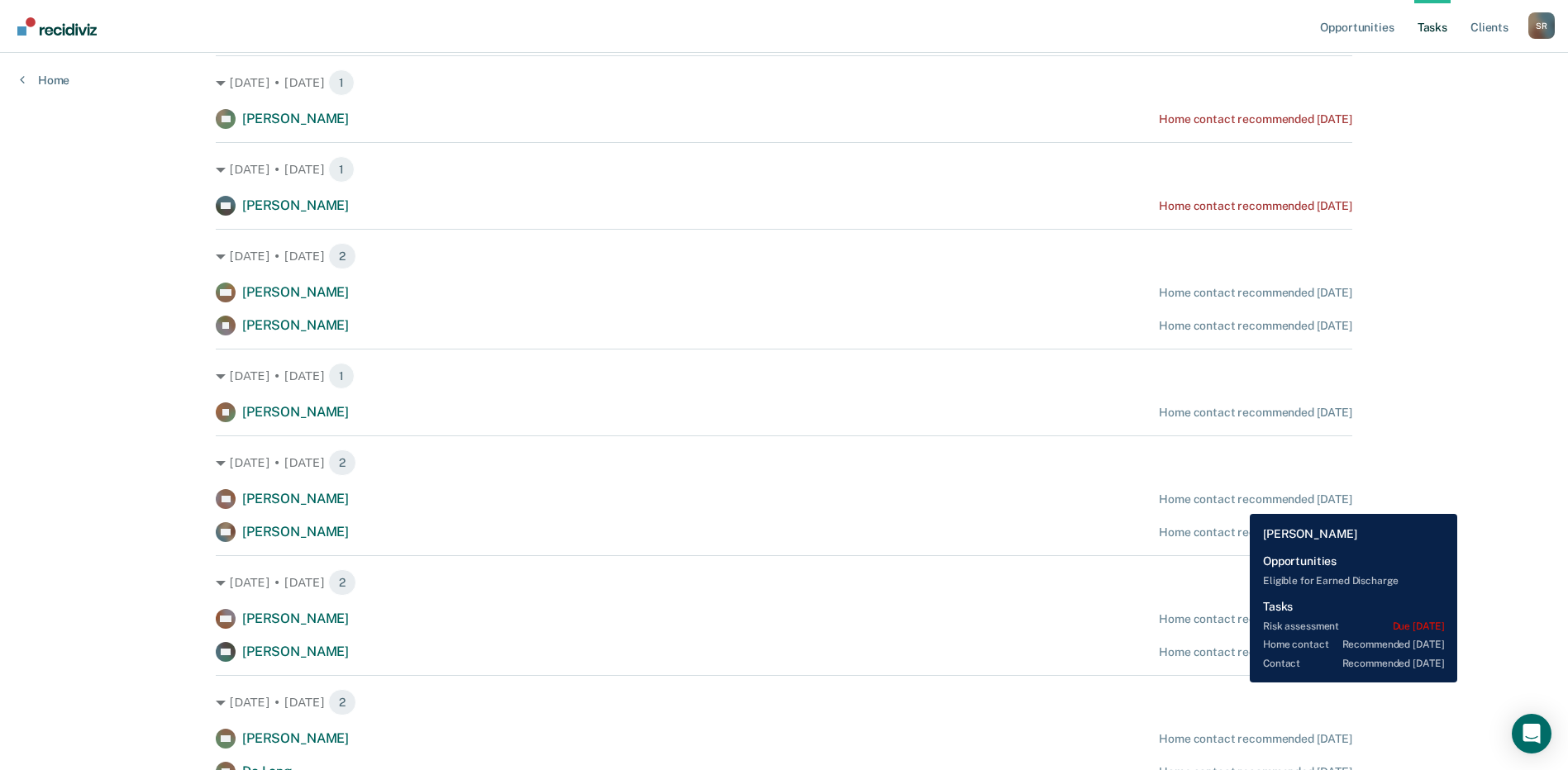
click at [1237, 502] on div "Home contact recommended in 17 days" at bounding box center [1255, 500] width 194 height 14
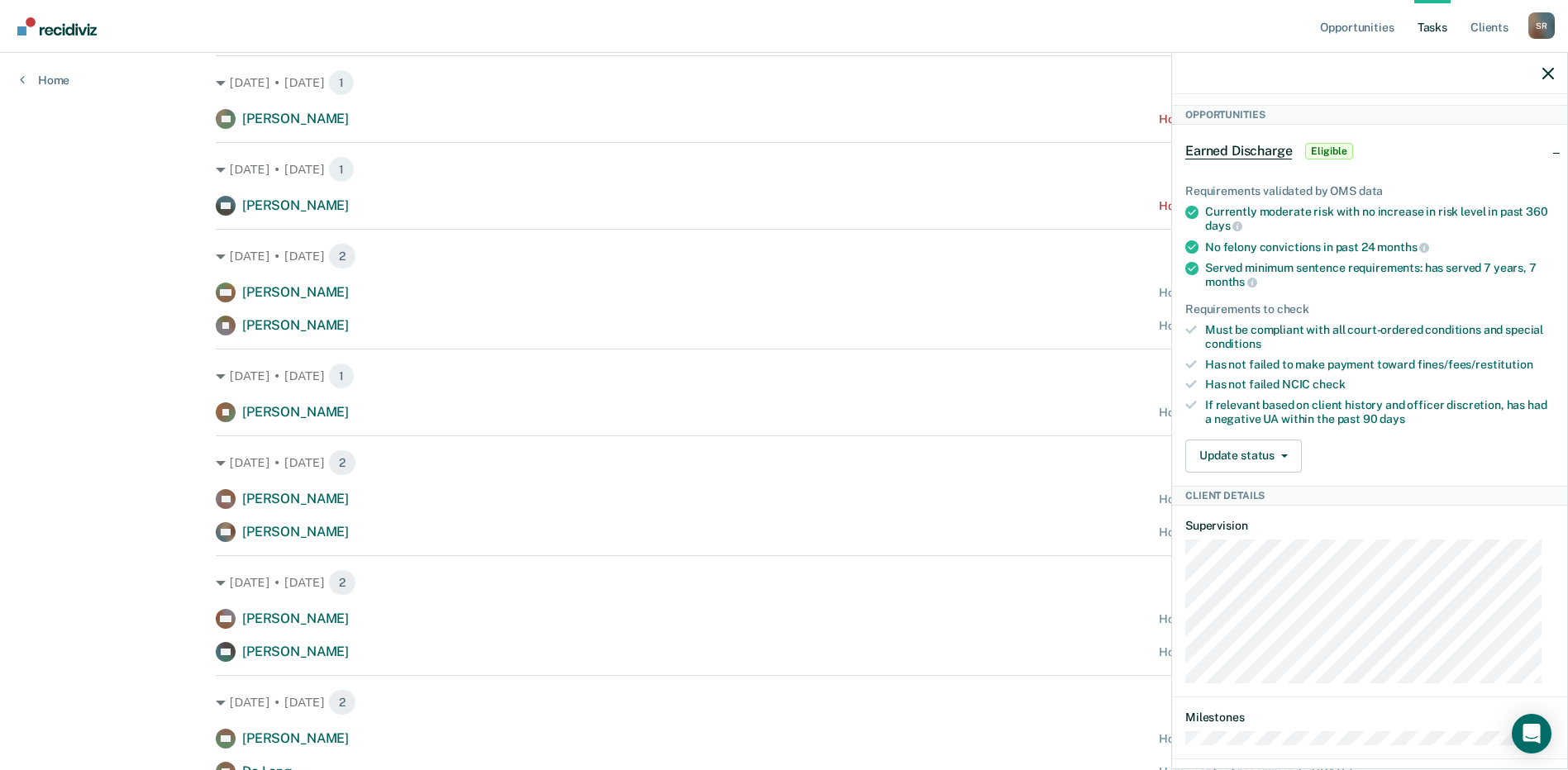
scroll to position [496, 0]
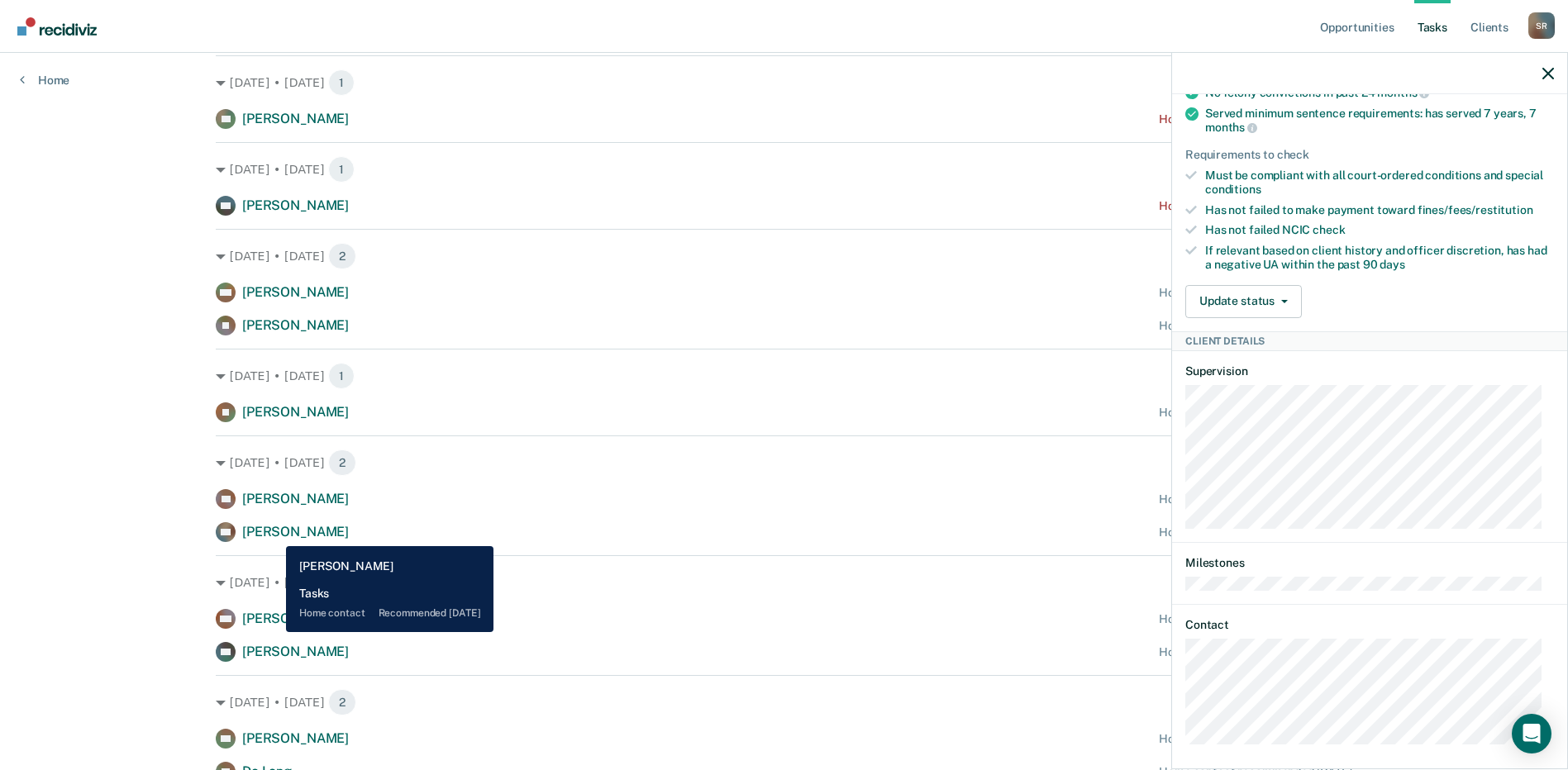
click at [273, 533] on span "Austin Dudley" at bounding box center [295, 532] width 106 height 16
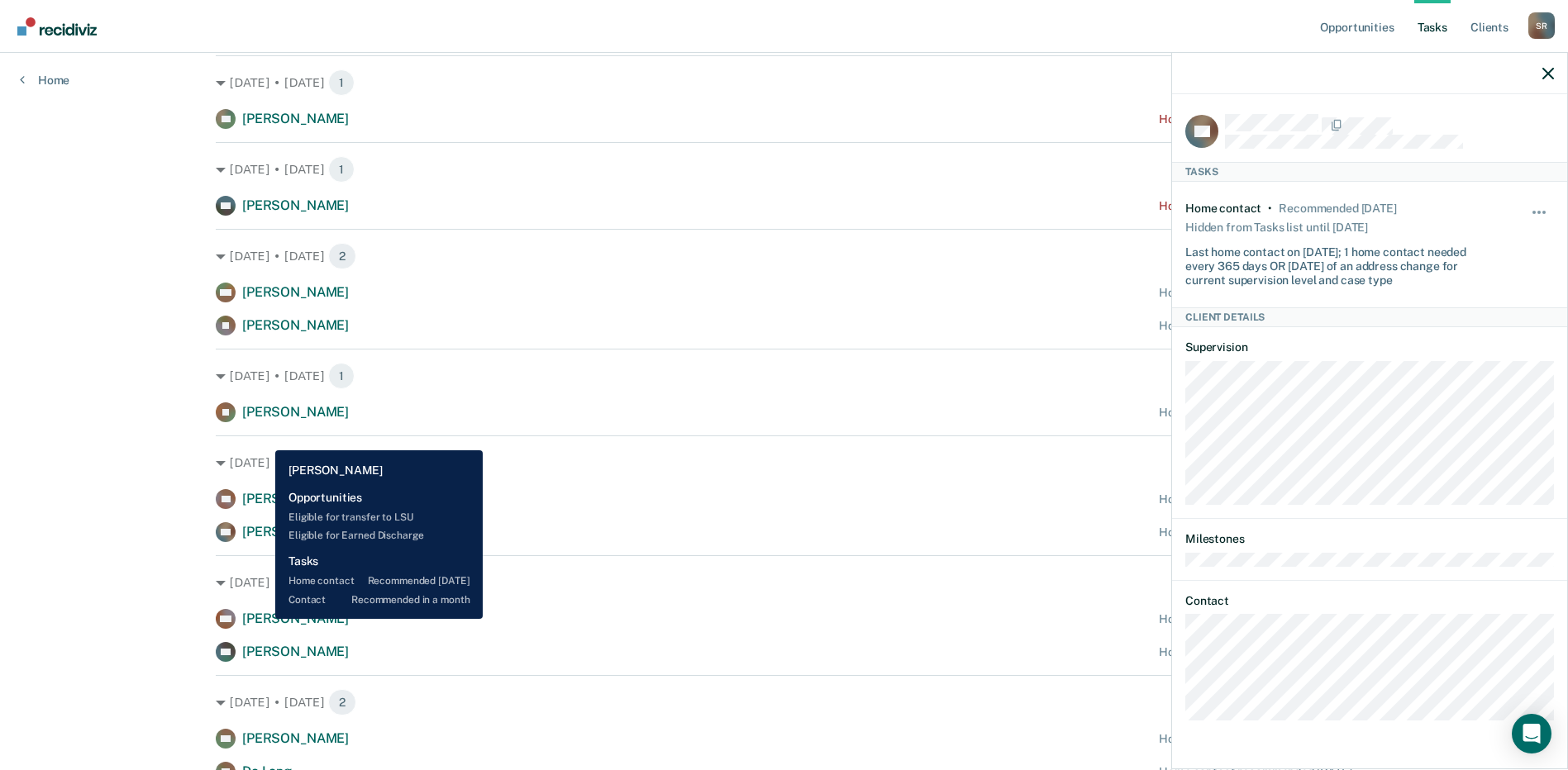
click at [263, 619] on span "Noah Myers" at bounding box center [295, 619] width 106 height 16
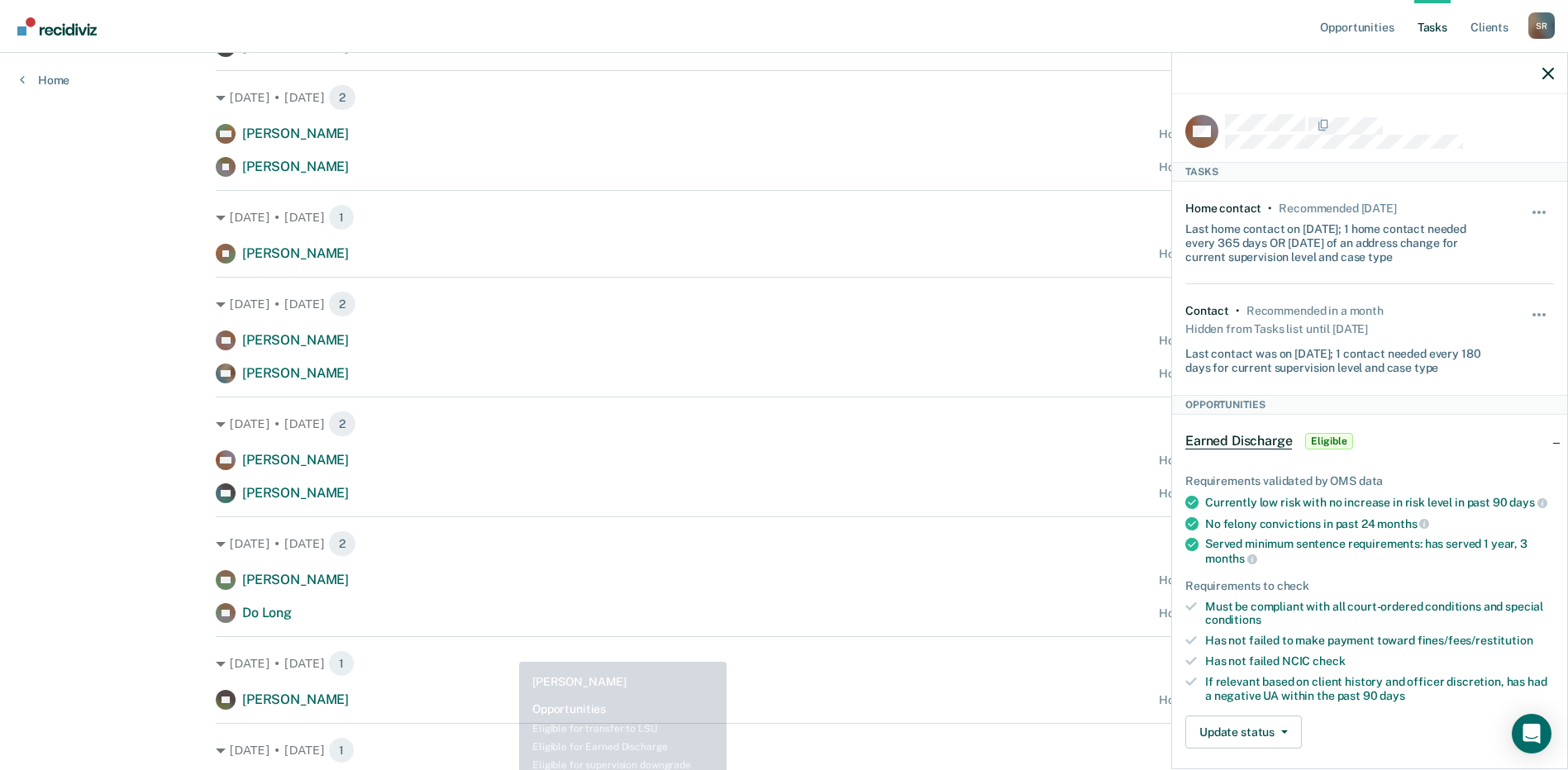
scroll to position [578, 0]
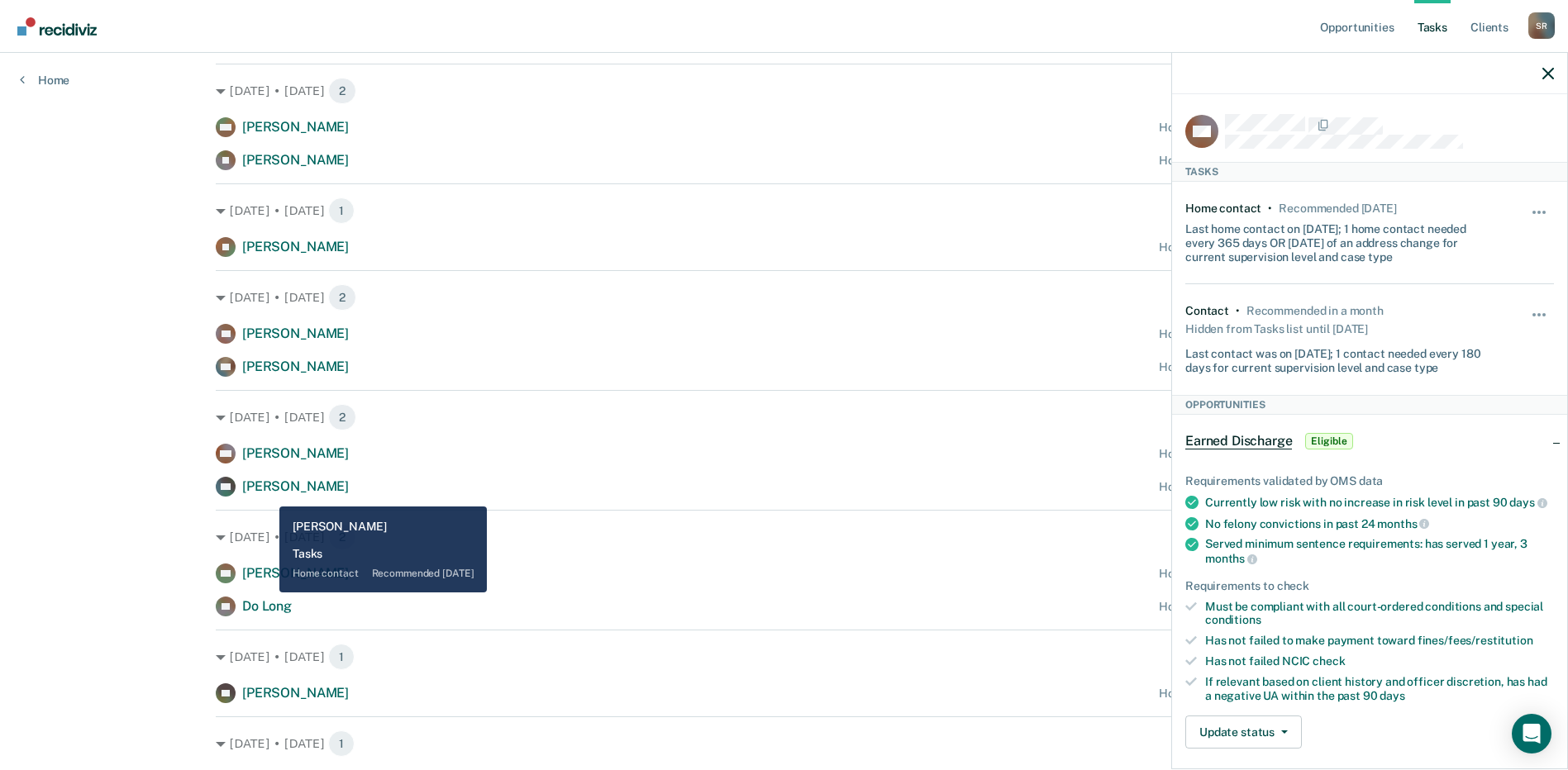
click at [267, 494] on span "Daniel Hatcher" at bounding box center [295, 487] width 106 height 16
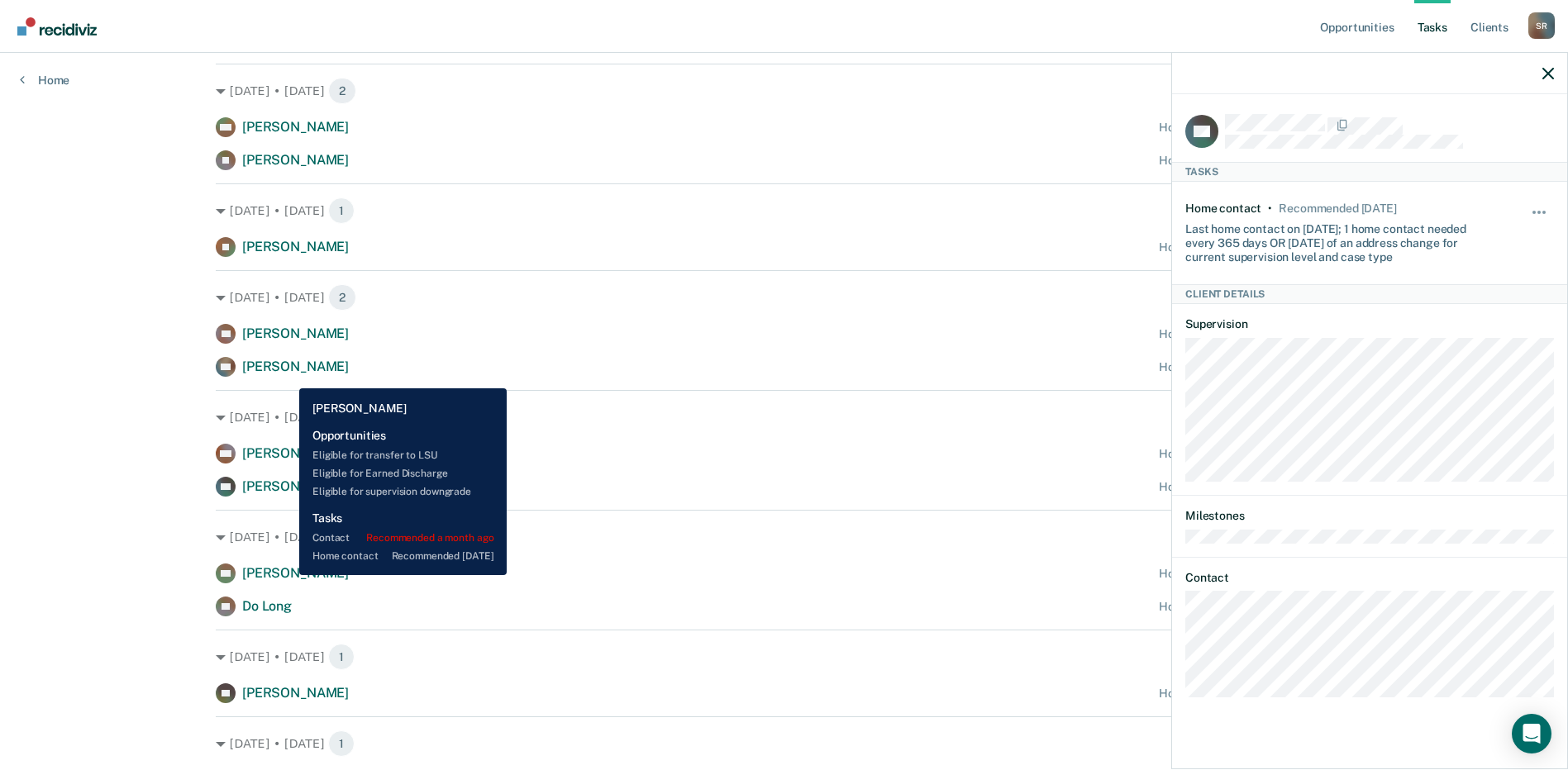
click at [287, 575] on span "Nathaniel Davidson" at bounding box center [295, 573] width 106 height 16
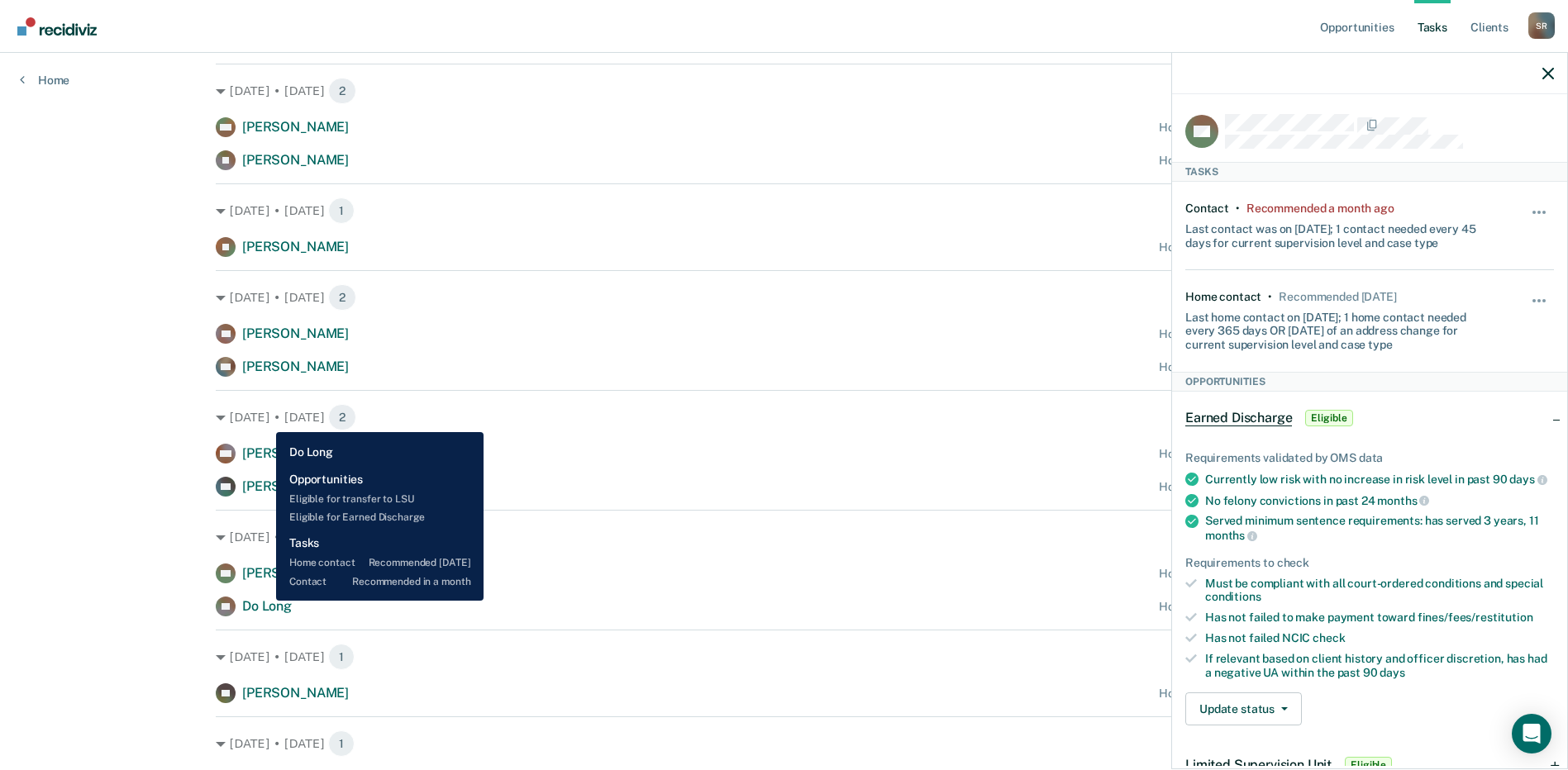
click at [258, 608] on span "Do Long" at bounding box center [267, 606] width 49 height 16
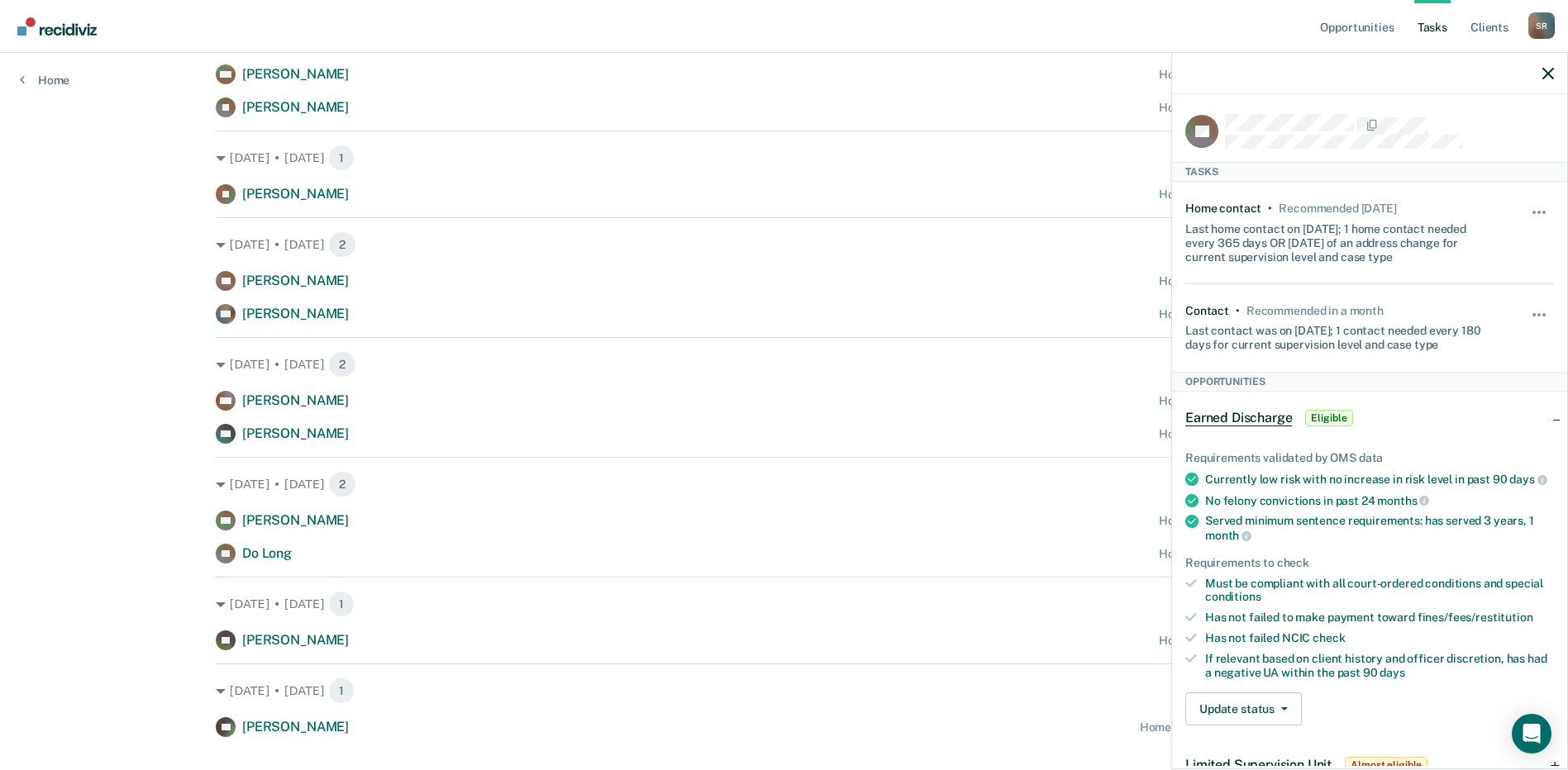
scroll to position [665, 0]
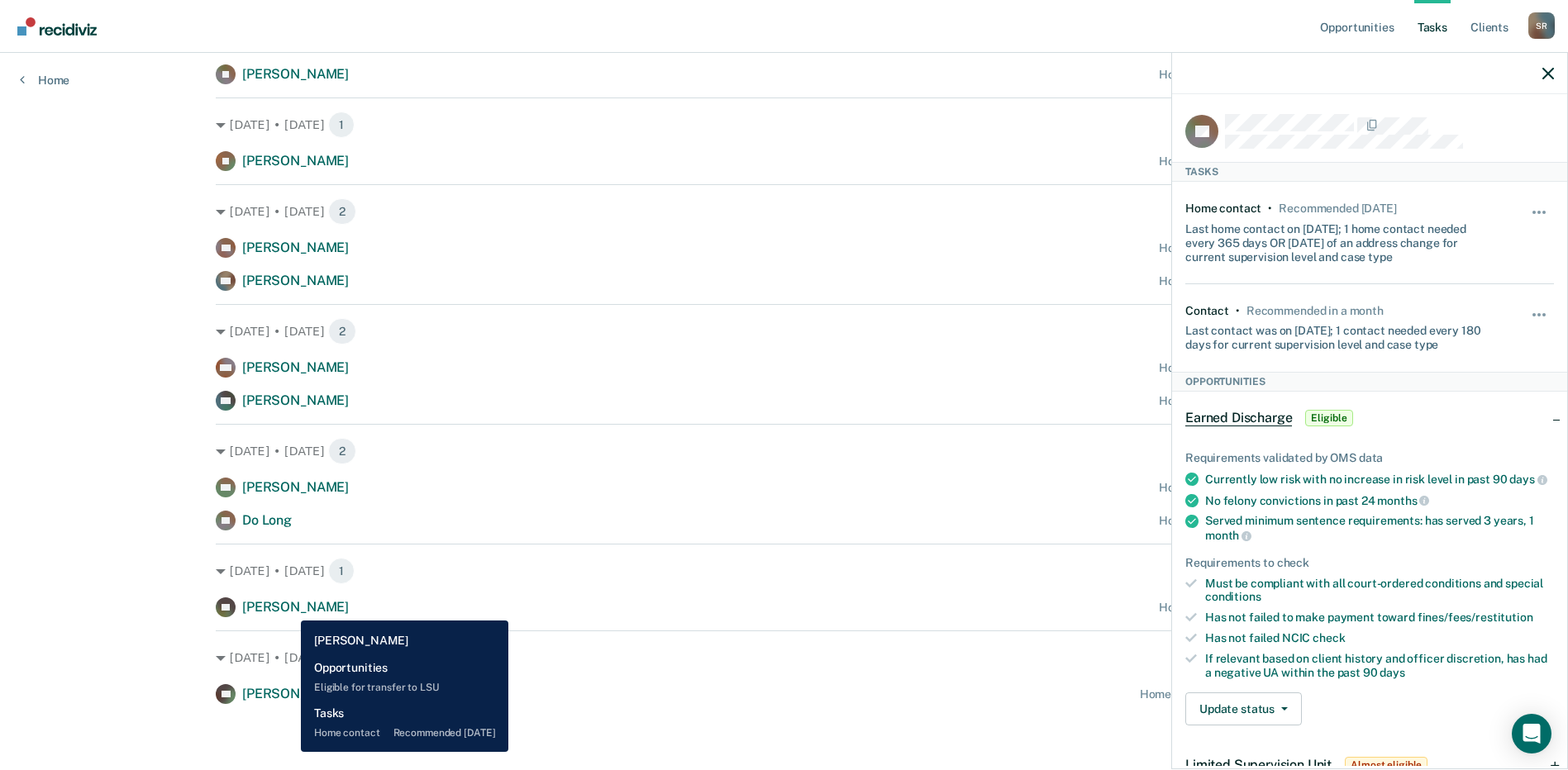
click at [288, 608] on span "Kristin Pearson" at bounding box center [295, 607] width 106 height 16
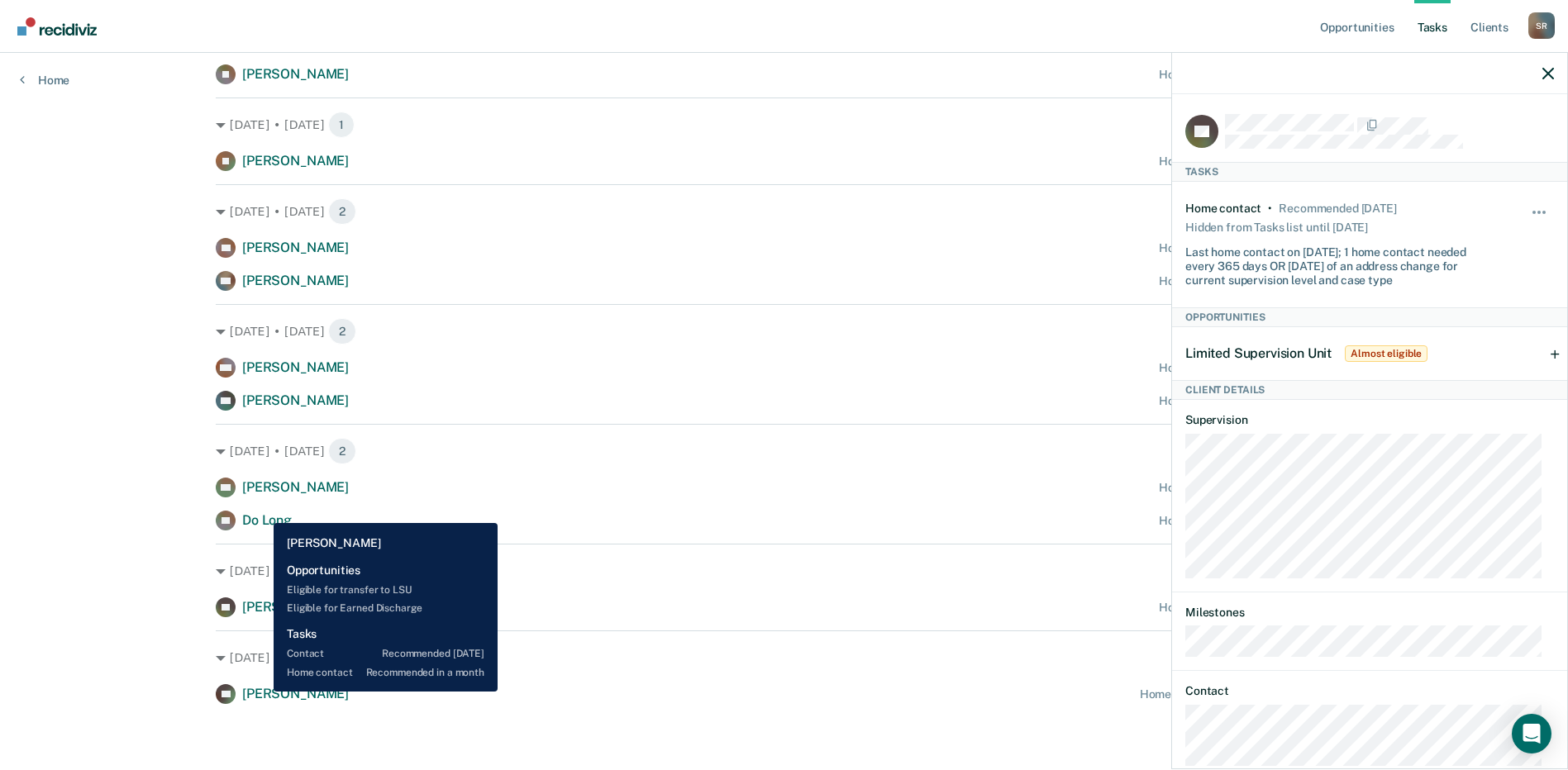
click at [262, 691] on span "Zev Gendler" at bounding box center [295, 693] width 106 height 16
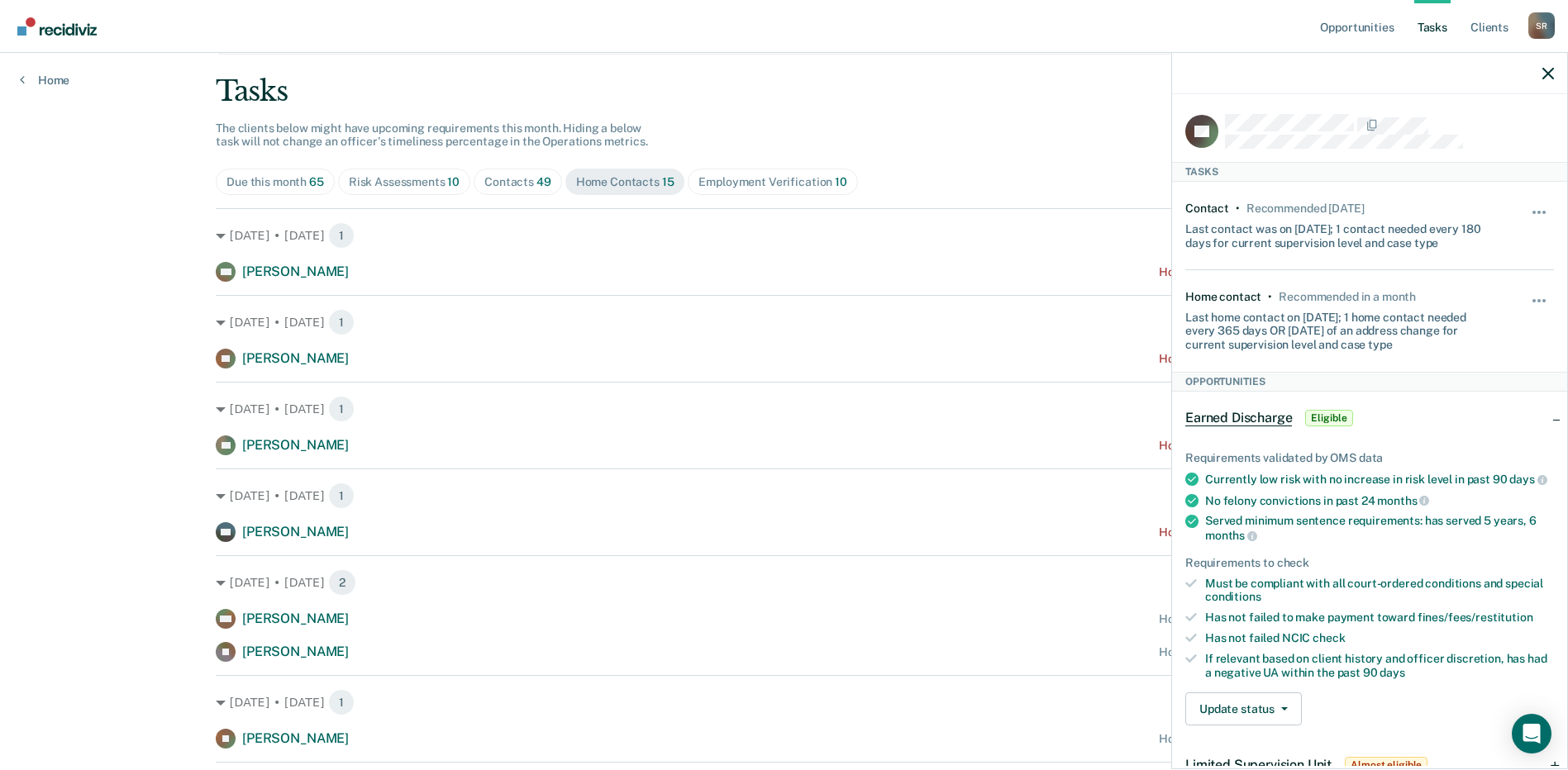
scroll to position [0, 0]
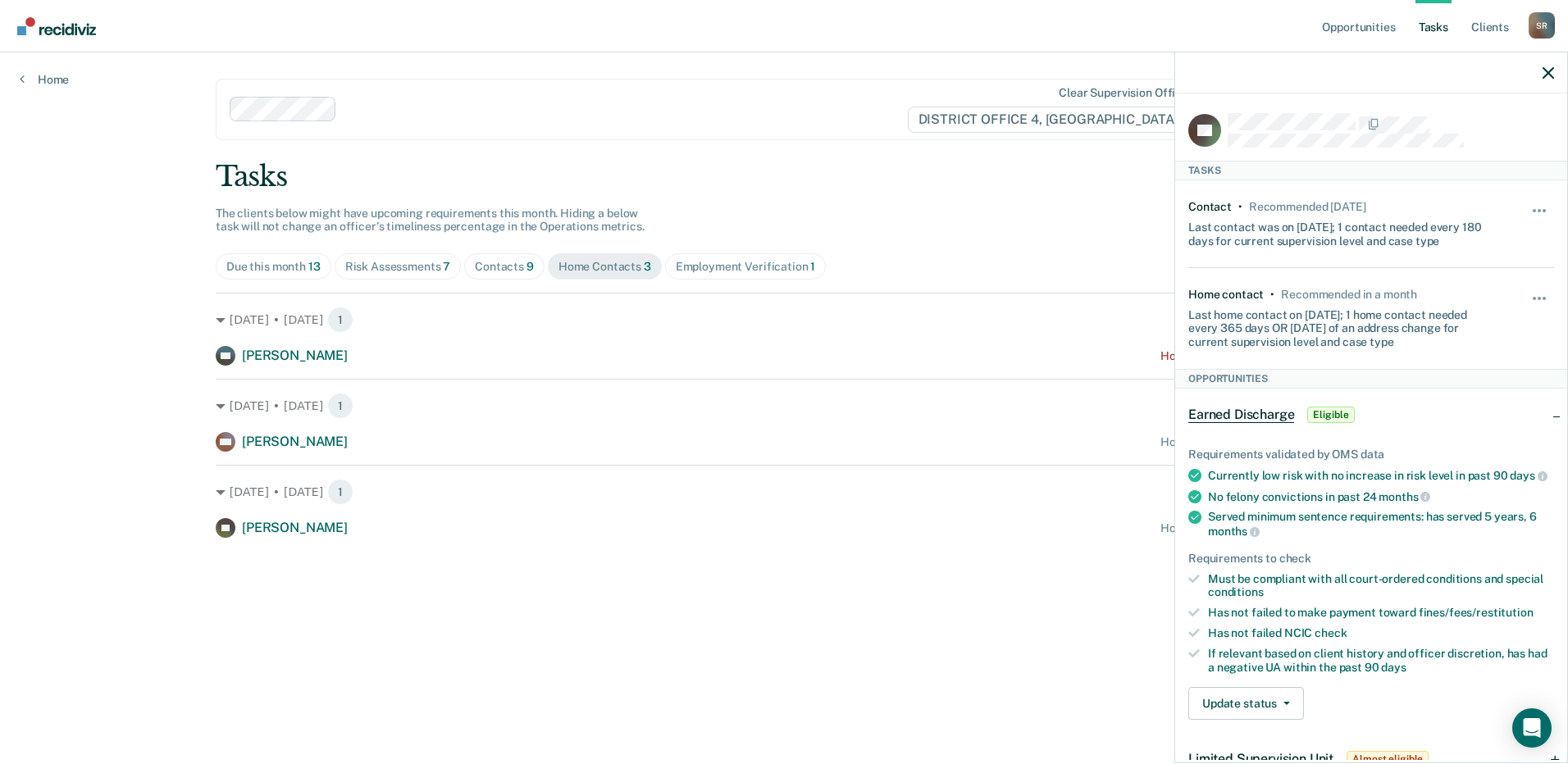
click at [361, 119] on div at bounding box center [568, 108] width 678 height 24
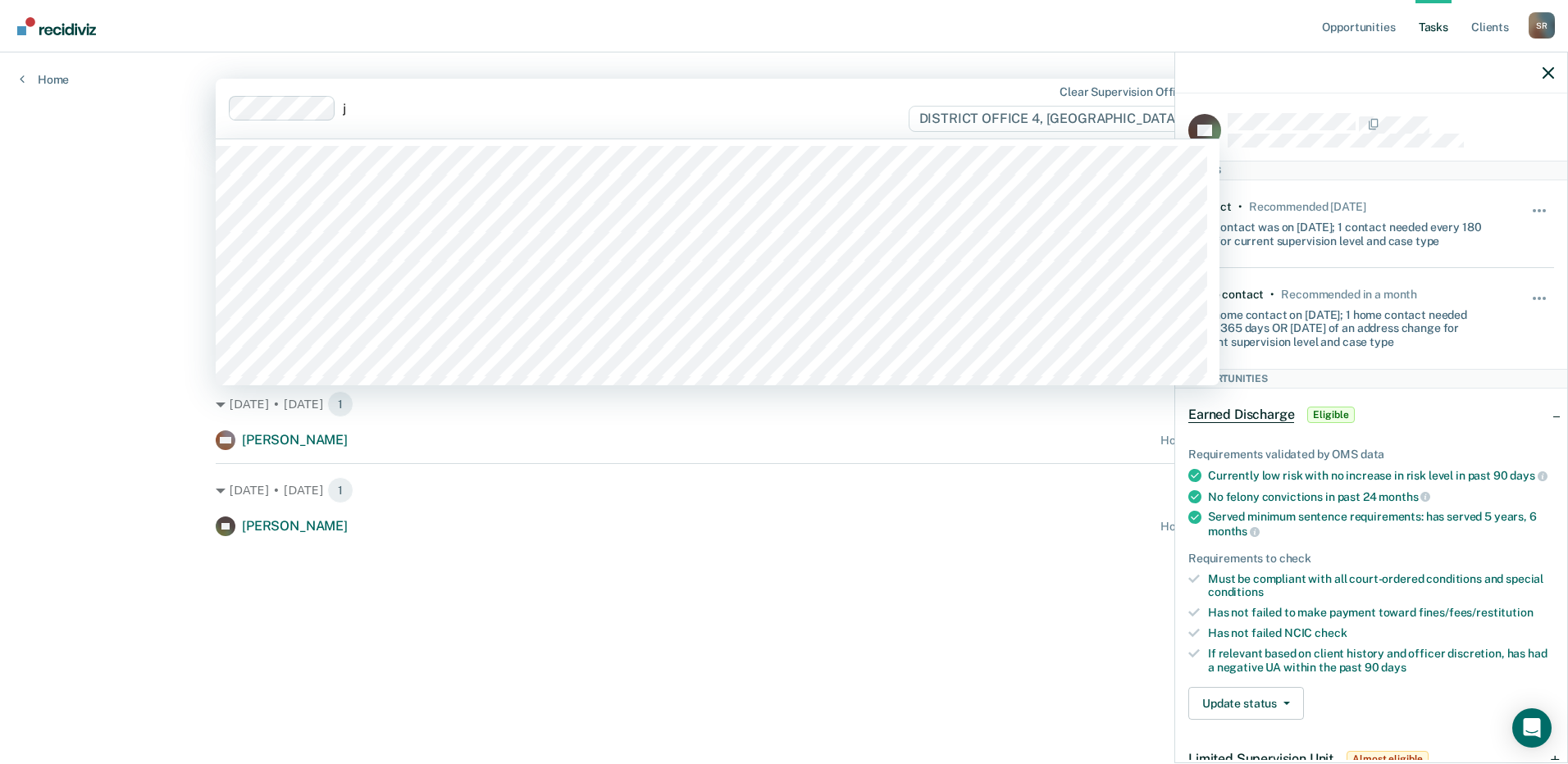
type input "jo"
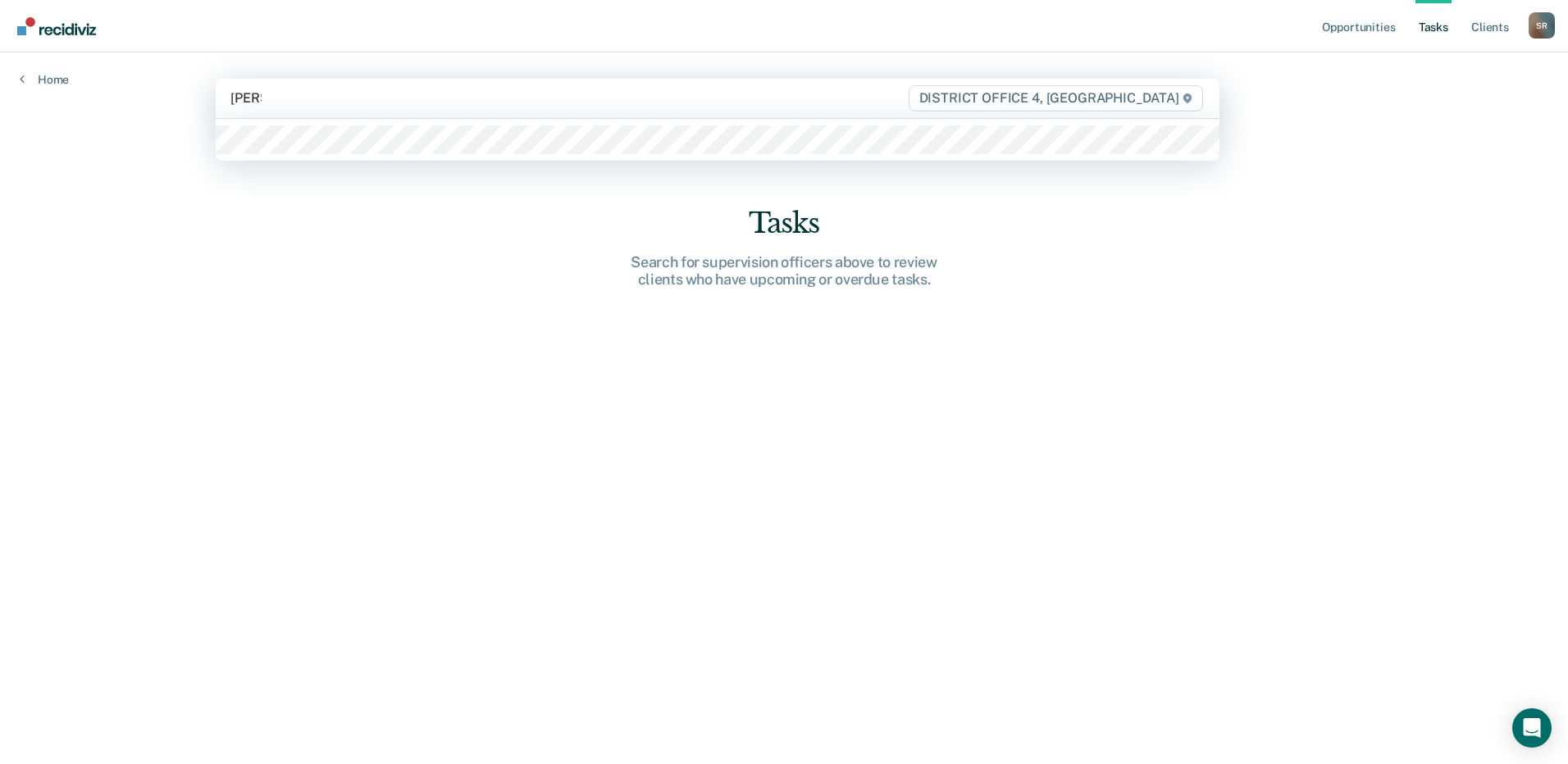
type input "schultz"
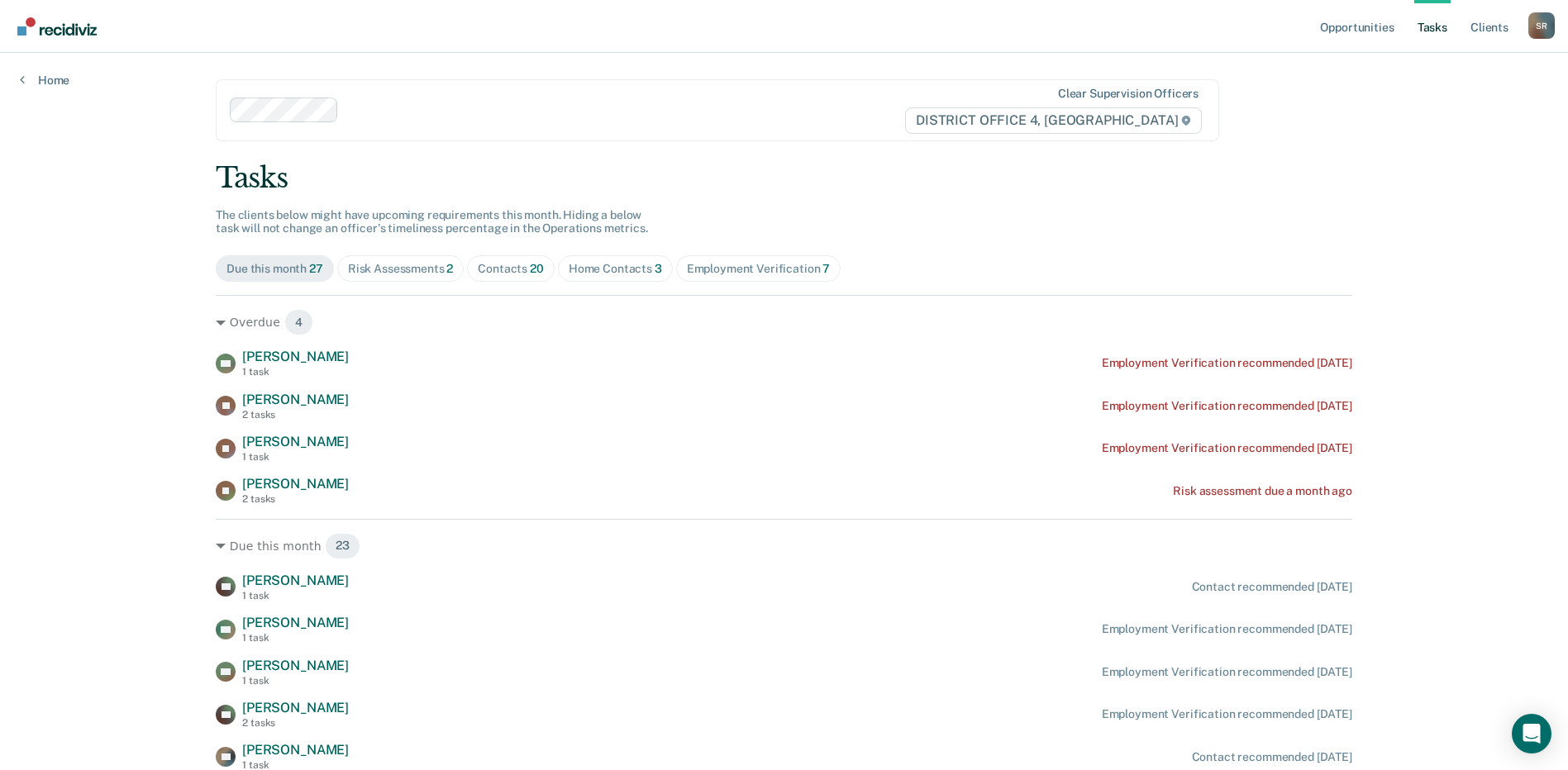
click at [585, 274] on div "Home Contacts 3" at bounding box center [615, 268] width 93 height 14
